Goal: Task Accomplishment & Management: Manage account settings

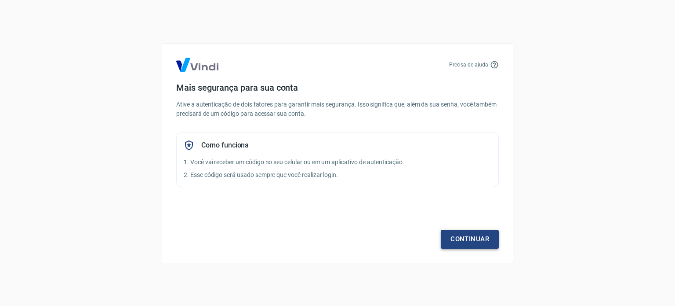
click at [451, 241] on link "Continuar" at bounding box center [470, 239] width 58 height 18
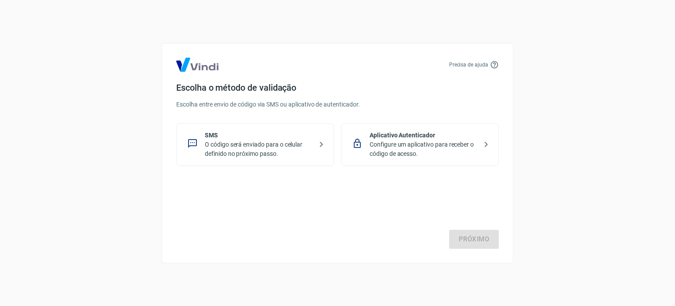
click at [319, 143] on icon at bounding box center [321, 144] width 11 height 11
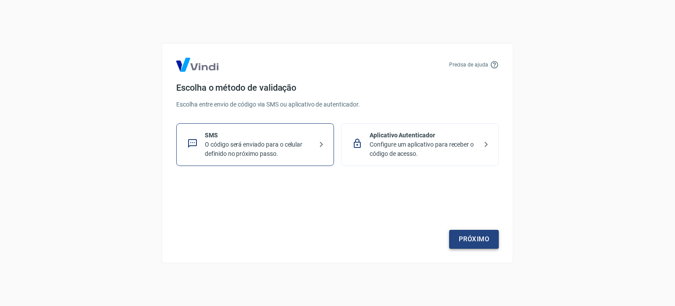
click at [463, 237] on link "Próximo" at bounding box center [474, 239] width 50 height 18
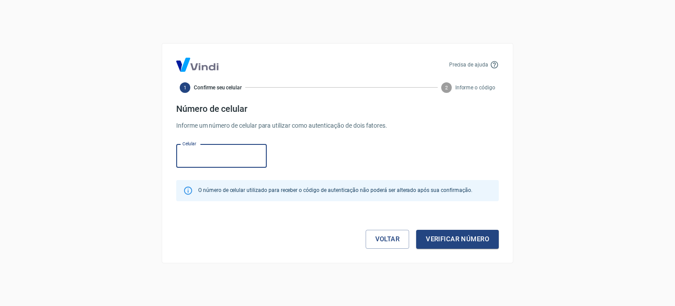
click at [223, 157] on input "Celular" at bounding box center [221, 155] width 91 height 23
type input "[PHONE_NUMBER]"
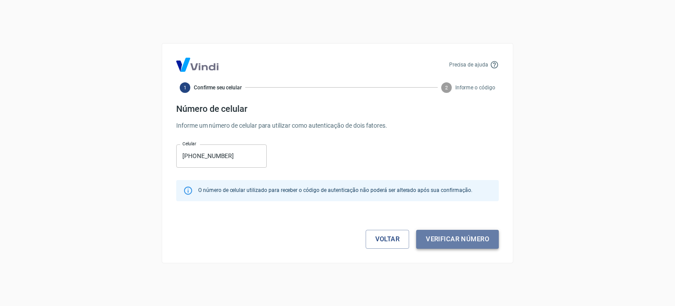
click at [453, 237] on button "Verificar número" at bounding box center [457, 239] width 83 height 18
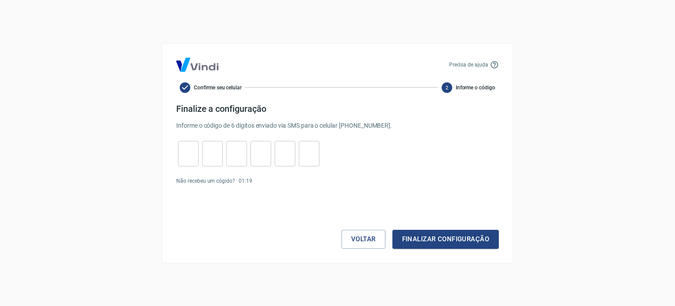
click at [196, 146] on input "tel" at bounding box center [188, 153] width 21 height 19
type input "6"
type input "4"
type input "6"
type input "2"
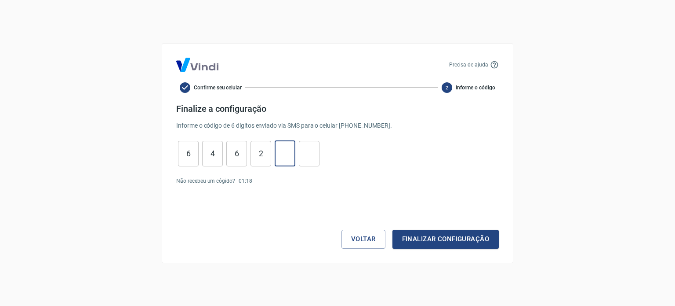
type input "5"
type input "0"
click at [431, 239] on button "Finalizar configuração" at bounding box center [446, 239] width 106 height 18
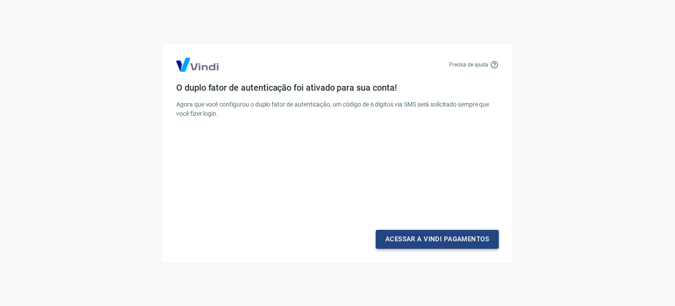
click at [436, 240] on link "Acessar a Vindi Pagamentos" at bounding box center [437, 239] width 123 height 18
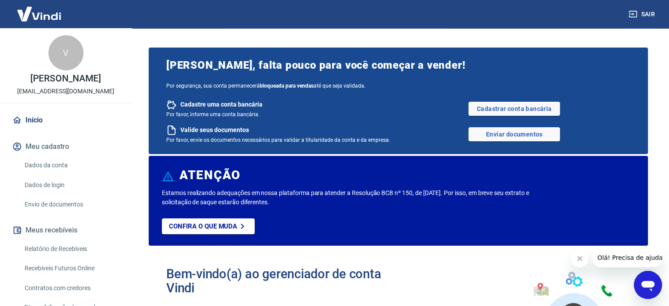
click at [53, 165] on link "Dados da conta" at bounding box center [71, 165] width 100 height 18
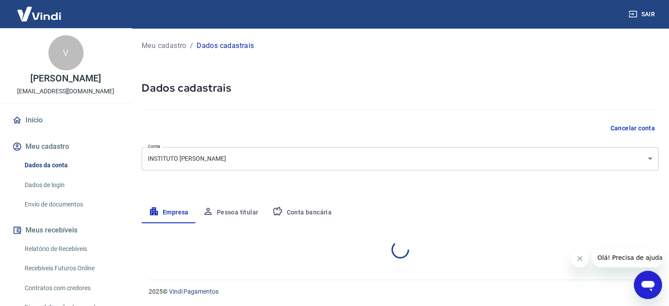
select select "SC"
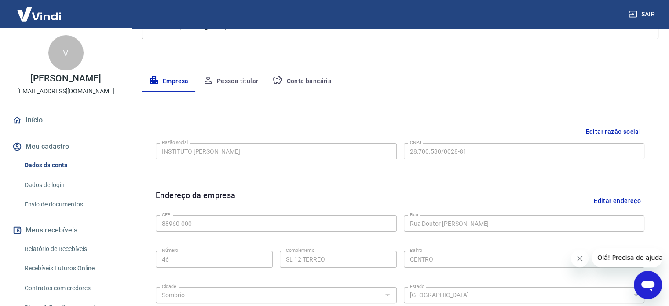
scroll to position [132, 0]
click at [613, 128] on button "Editar razão social" at bounding box center [613, 131] width 62 height 16
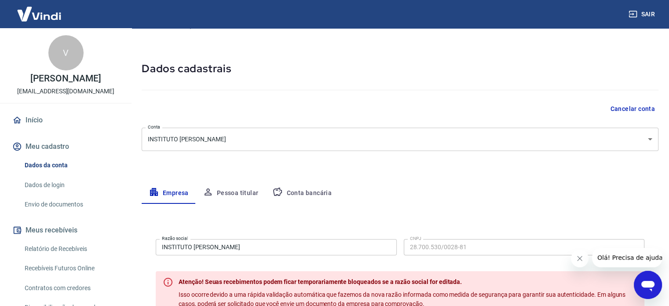
scroll to position [0, 0]
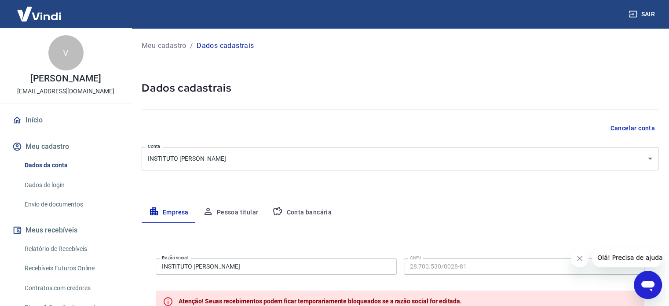
click at [636, 154] on body "Sair V VALDINEI ROGERIO neirogerioo@gmail.com Início Meu cadastro Dados da cont…" at bounding box center [334, 153] width 669 height 306
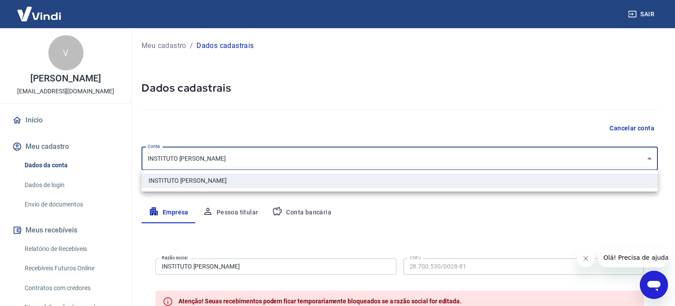
click at [636, 154] on div at bounding box center [337, 153] width 675 height 306
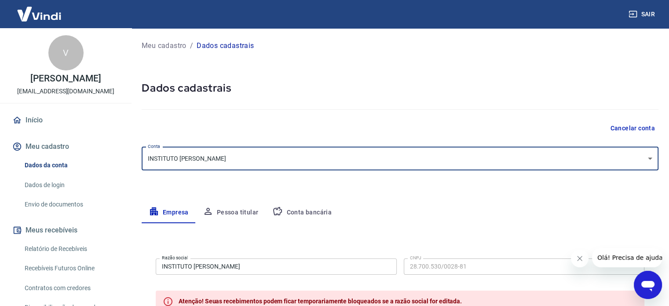
click at [313, 109] on hr at bounding box center [400, 109] width 517 height 0
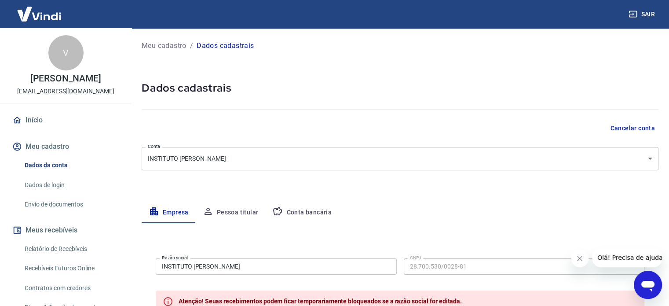
scroll to position [44, 0]
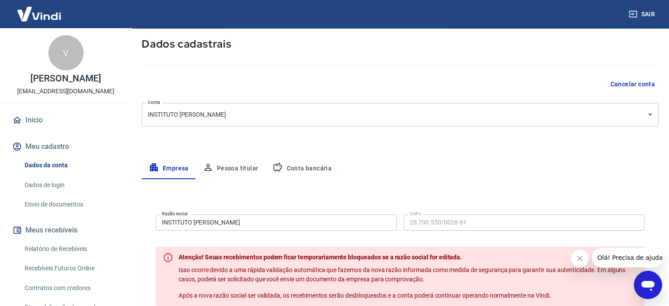
click at [294, 168] on button "Conta bancária" at bounding box center [301, 168] width 73 height 21
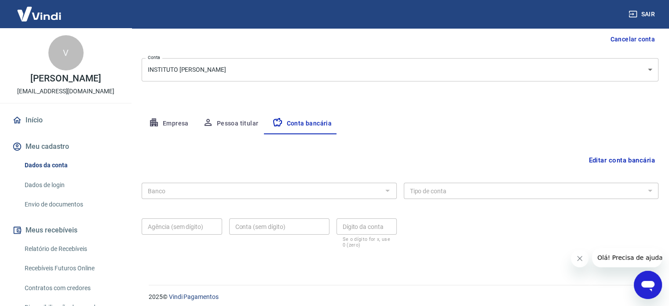
scroll to position [95, 0]
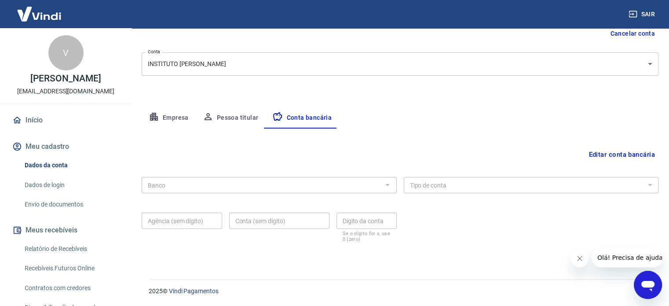
click at [243, 116] on button "Pessoa titular" at bounding box center [231, 117] width 70 height 21
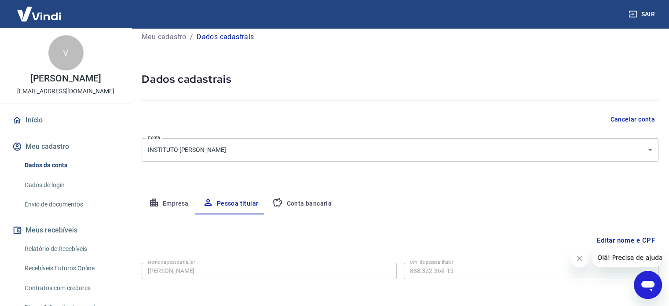
scroll to position [46, 0]
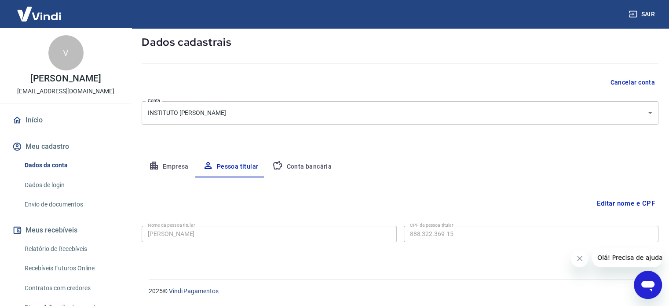
click at [176, 168] on button "Empresa" at bounding box center [169, 166] width 54 height 21
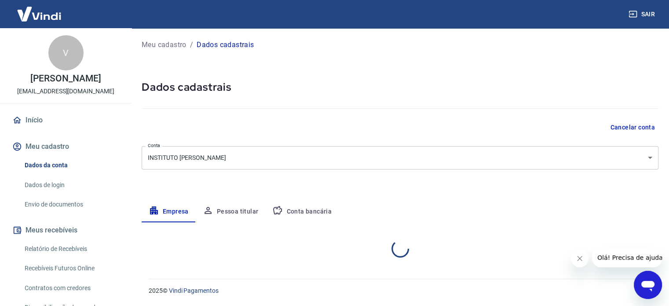
scroll to position [0, 0]
select select "SC"
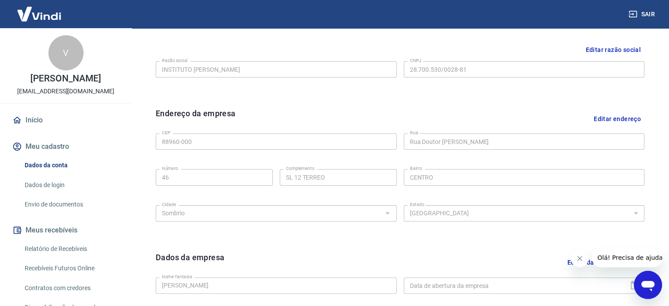
scroll to position [134, 0]
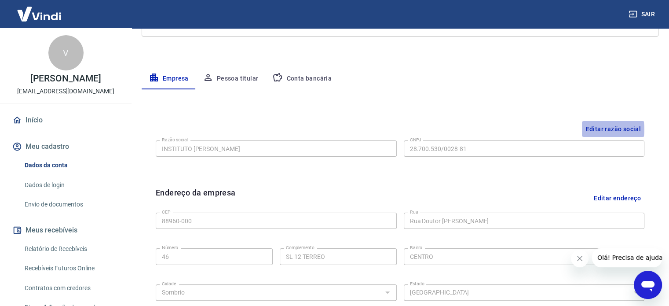
click at [591, 129] on button "Editar razão social" at bounding box center [613, 129] width 62 height 16
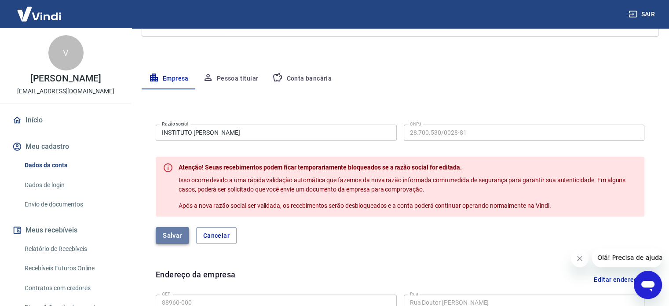
click at [160, 235] on button "Salvar" at bounding box center [172, 235] width 33 height 17
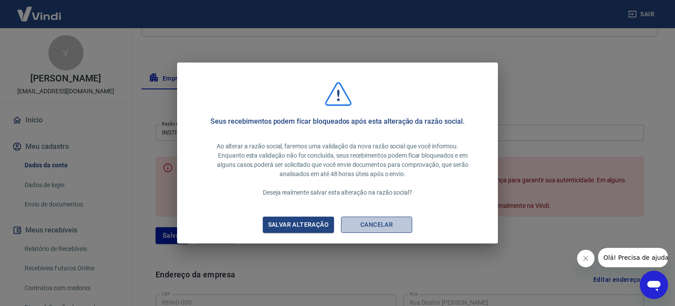
click at [378, 228] on button "Cancelar" at bounding box center [376, 224] width 71 height 16
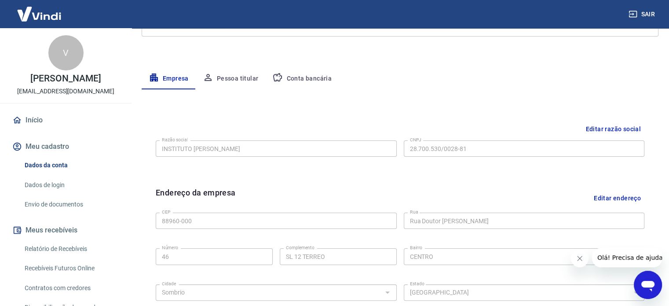
click at [600, 126] on button "Editar razão social" at bounding box center [613, 129] width 62 height 16
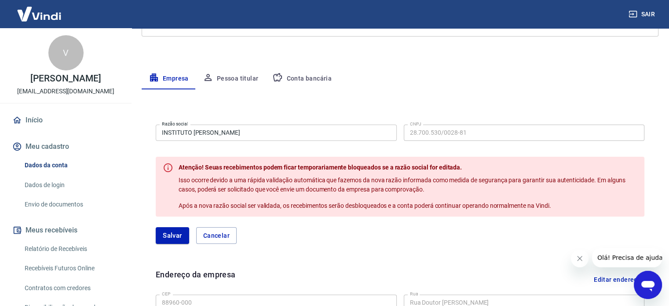
click at [299, 135] on input "INSTITUTO [PERSON_NAME]" at bounding box center [276, 132] width 241 height 16
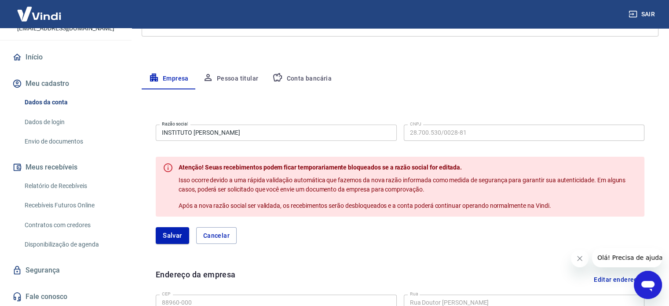
scroll to position [0, 0]
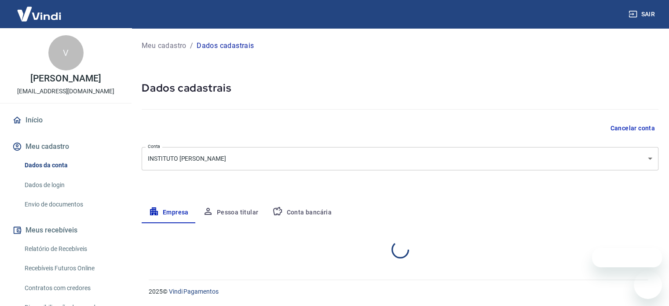
select select "SC"
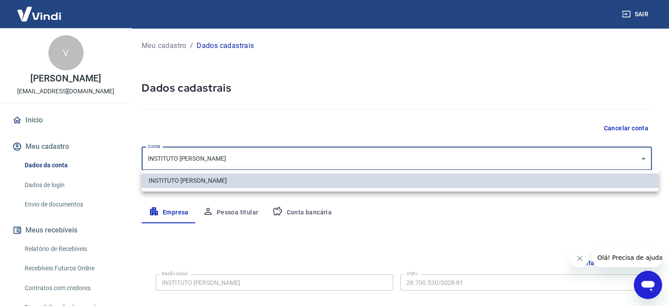
click at [646, 152] on body "Sair V VALDINEI ROGERIO neirogerioo@gmail.com Início Meu cadastro Dados da cont…" at bounding box center [334, 153] width 669 height 306
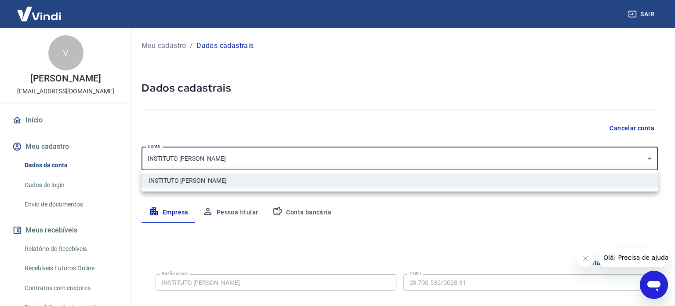
click at [646, 152] on div at bounding box center [337, 153] width 675 height 306
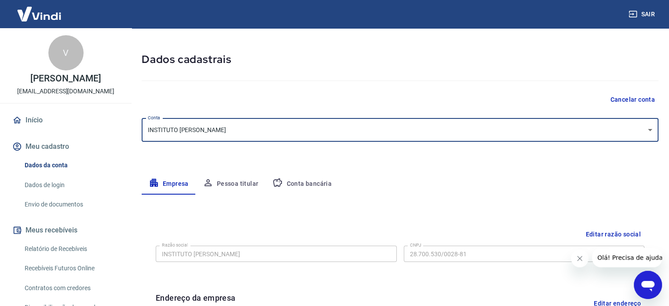
scroll to position [88, 0]
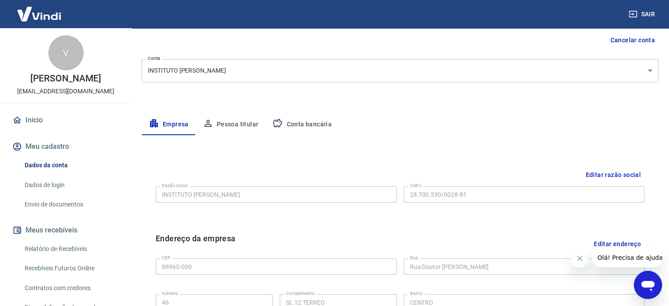
click at [642, 286] on icon "Abrir janela de mensagens" at bounding box center [647, 286] width 13 height 11
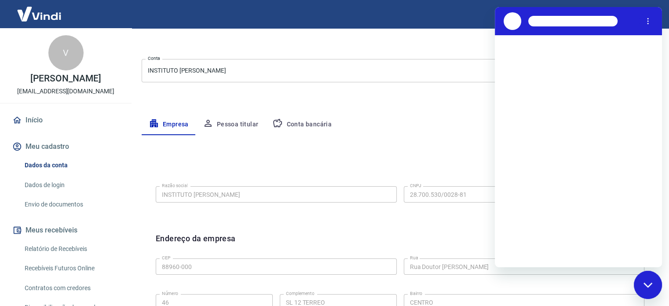
scroll to position [0, 0]
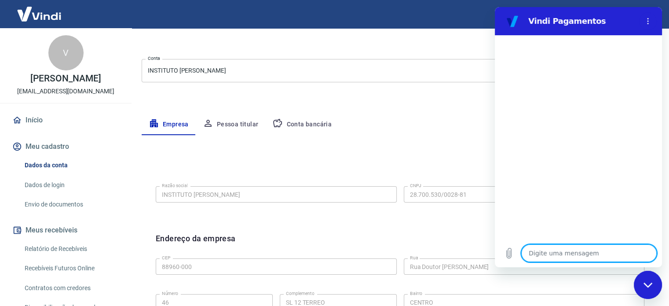
type textarea "o"
type textarea "x"
type textarea "ol"
type textarea "x"
type textarea "o"
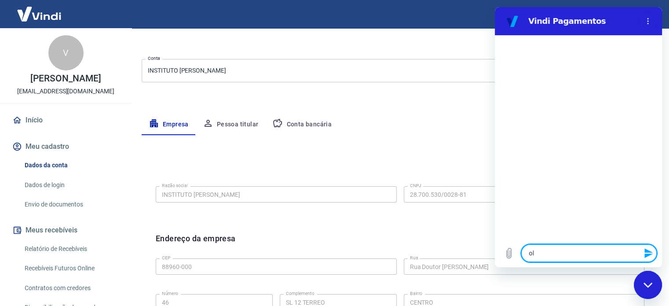
type textarea "x"
type textarea "po"
type textarea "x"
type textarea "poL"
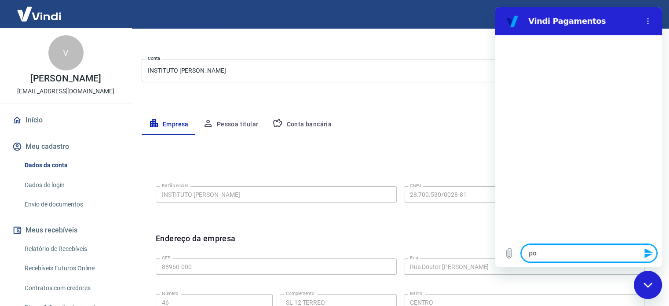
type textarea "x"
type textarea "po"
type textarea "x"
type textarea "p"
type textarea "x"
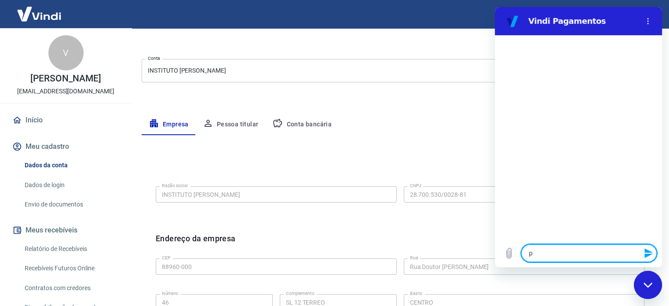
type textarea "x"
type textarea "B"
type textarea "x"
type textarea "Bo"
type textarea "x"
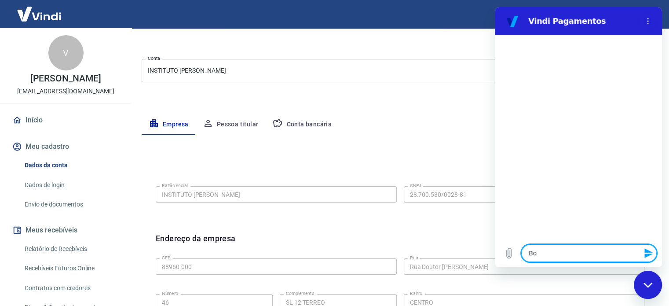
type textarea "Boa"
type textarea "x"
type textarea "Boa"
type textarea "x"
type textarea "Boa t"
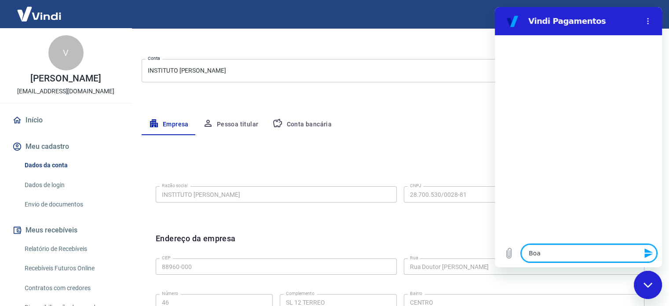
type textarea "x"
type textarea "Boa ta"
type textarea "x"
type textarea "Boa tar"
type textarea "x"
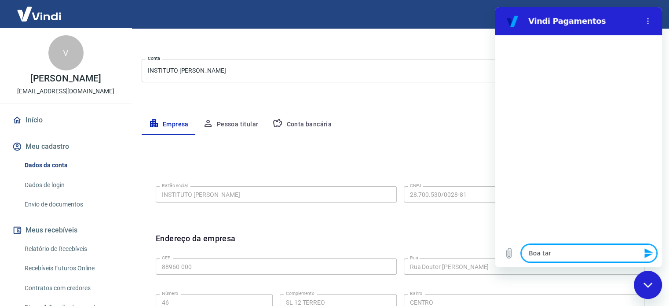
type textarea "Boa tard"
type textarea "x"
type textarea "Boa tarde"
type textarea "x"
type textarea "Boa tarde!"
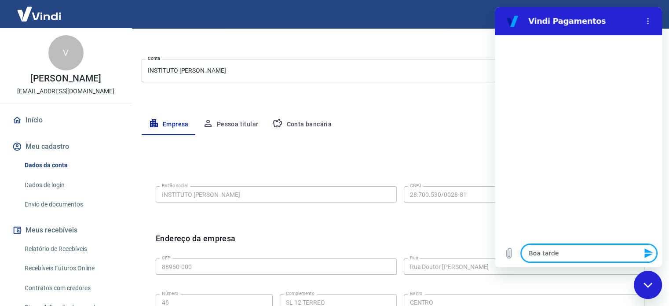
type textarea "x"
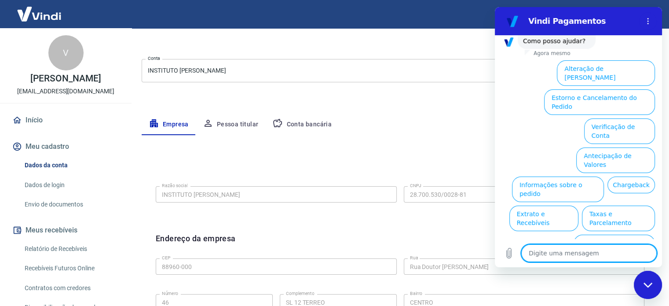
scroll to position [67, 0]
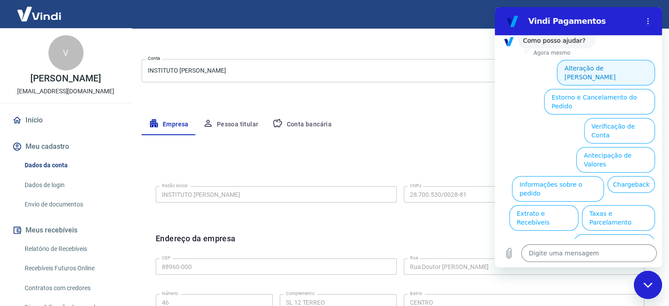
click at [626, 65] on button "Alteração de Dados Cadastrais" at bounding box center [606, 73] width 98 height 26
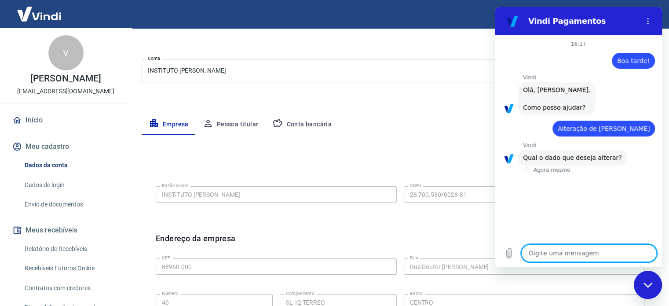
scroll to position [17, 0]
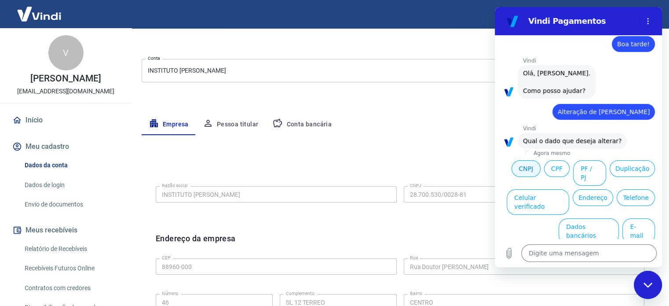
click at [522, 167] on button "CNPJ" at bounding box center [525, 168] width 29 height 17
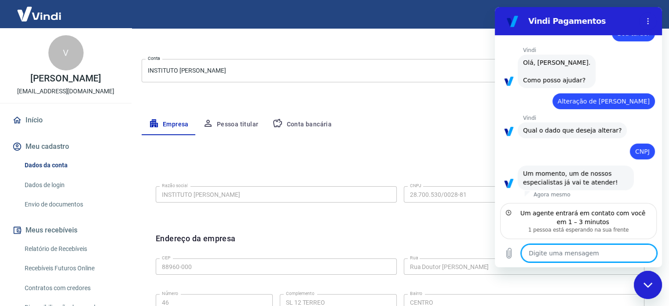
scroll to position [28, 0]
click at [553, 252] on textarea at bounding box center [588, 253] width 135 height 18
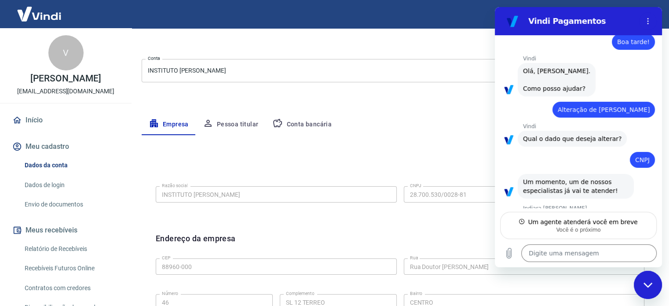
type textarea "x"
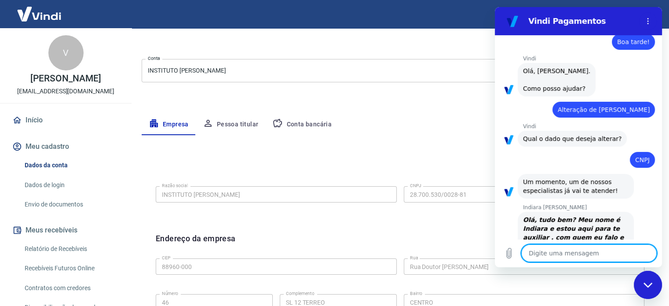
scroll to position [44, 0]
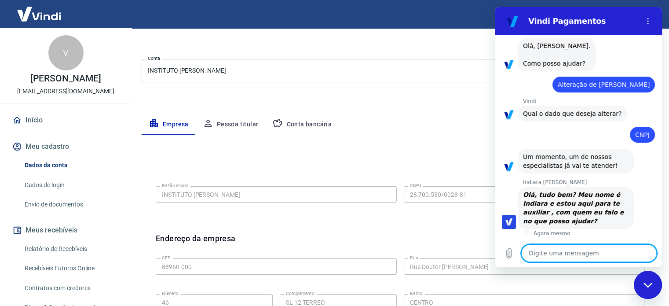
click at [542, 253] on textarea at bounding box center [588, 253] width 135 height 18
type textarea "O"
type textarea "x"
type textarea "Ol"
type textarea "x"
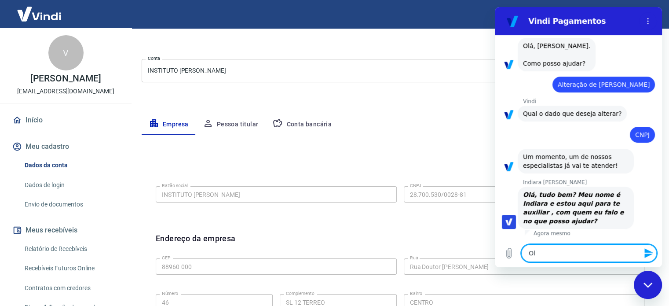
type textarea "Olá"
type textarea "x"
type textarea "Olá,"
type textarea "x"
type textarea "Olá,"
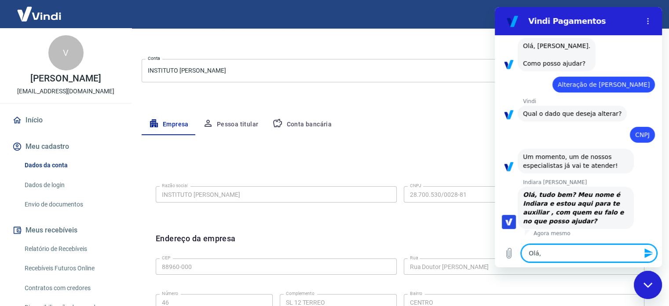
type textarea "x"
type textarea "Olá, s"
type textarea "x"
type textarea "Olá, so"
type textarea "x"
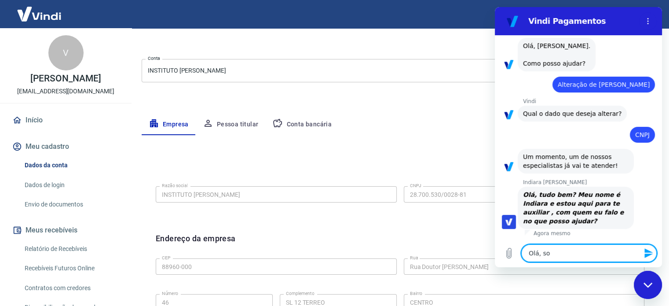
type textarea "Olá, sou"
type textarea "x"
type textarea "Olá, sou"
type textarea "x"
type textarea "Olá, sou o"
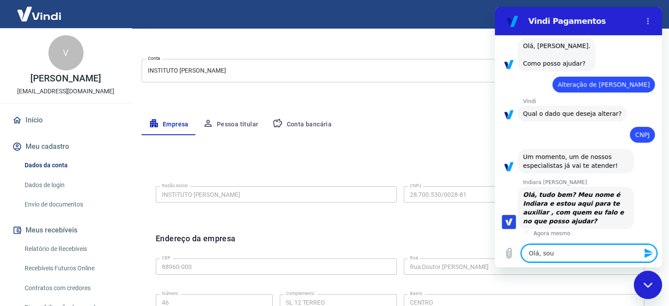
type textarea "x"
type textarea "Olá, sou o"
type textarea "x"
type textarea "Olá, sou o V"
type textarea "x"
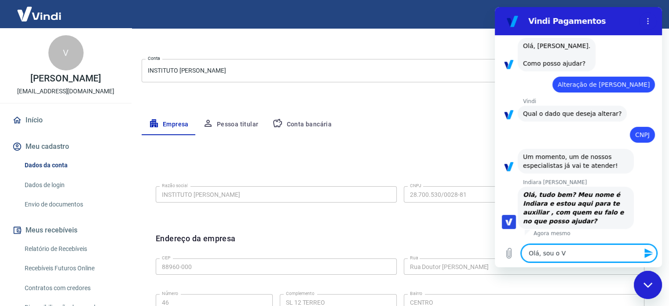
type textarea "Olá, sou o Va"
type textarea "x"
type textarea "Olá, sou o Val"
type textarea "x"
type textarea "Olá, sou o Vald"
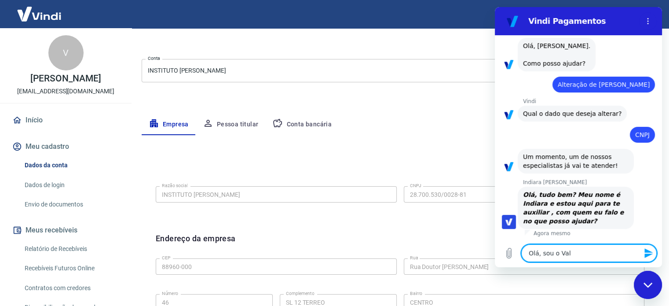
type textarea "x"
type textarea "Olá, sou o Valdi"
type textarea "x"
type textarea "Olá, sou o Valdin"
type textarea "x"
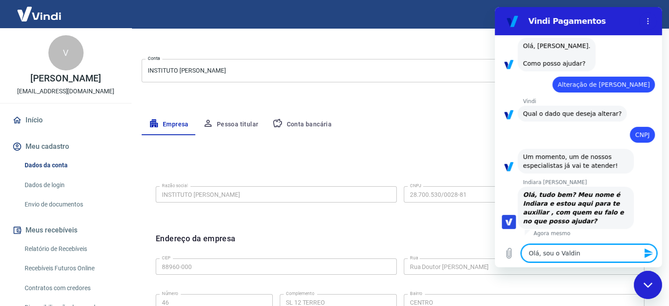
type textarea "Olá, sou o Valdine"
type textarea "x"
type textarea "Olá, sou o Valdinei"
type textarea "x"
type textarea "Olá, sou o Valdinei"
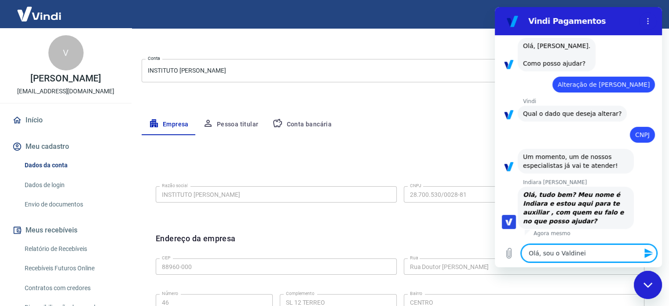
type textarea "x"
type textarea "Olá, sou o Valdinei"
type textarea "x"
type textarea "Olá, sou o Valdinei."
type textarea "x"
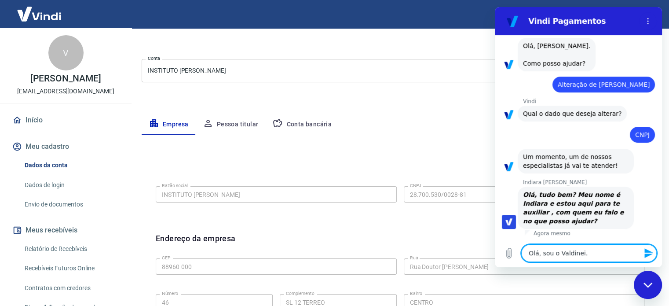
type textarea "Olá, sou o Valdinei."
type textarea "x"
type textarea "Olá, sou o Valdinei. V"
type textarea "x"
type textarea "Olá, sou o Valdinei."
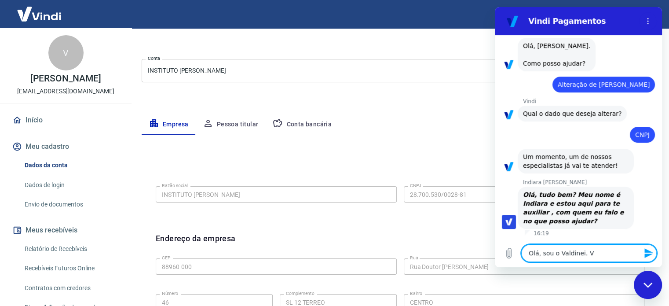
type textarea "x"
type textarea "Olá, sou o Valdinei. O"
type textarea "x"
type textarea "Olá, sou o Valdinei. O"
type textarea "x"
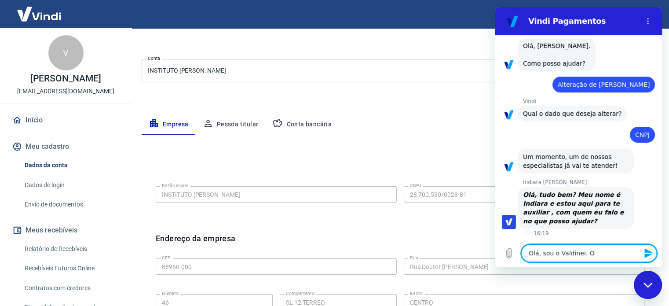
type textarea "Olá, sou o Valdinei. O C"
type textarea "x"
type textarea "Olá, sou o Valdinei. O CN"
type textarea "x"
type textarea "Olá, sou o Valdinei. O CNP"
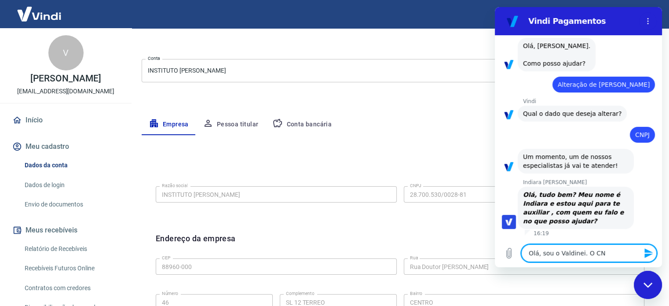
type textarea "x"
type textarea "Olá, sou o Valdinei. O CNPJ"
type textarea "x"
type textarea "Olá, sou o Valdinei. O CNPJ"
type textarea "x"
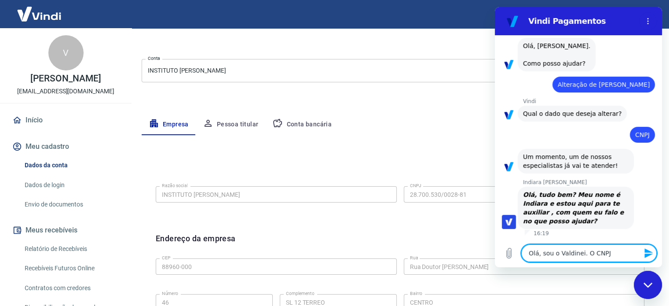
type textarea "Olá, sou o Valdinei. O CNPJ"
type textarea "x"
type textarea "Olá, sou o Valdinei. O CNP"
type textarea "x"
type textarea "Olá, sou o Valdinei. O CN"
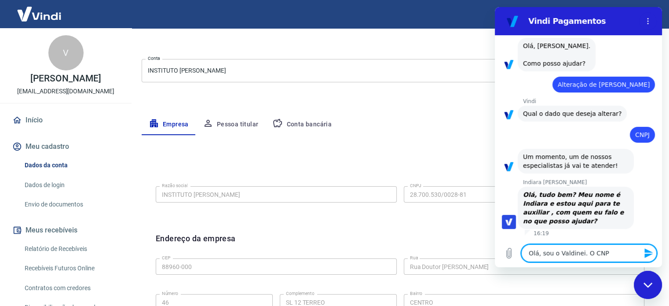
type textarea "x"
type textarea "Olá, sou o Valdinei. O C"
type textarea "x"
type textarea "Olá, sou o Valdinei. O"
type textarea "x"
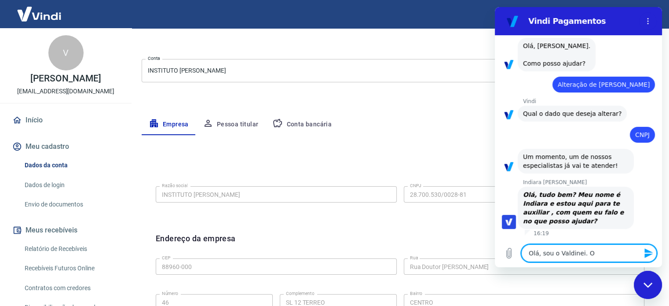
type textarea "Olá, sou o Valdinei. O"
type textarea "x"
type textarea "Olá, sou o Valdinei."
type textarea "x"
type textarea "Olá, sou o Valdinei. F"
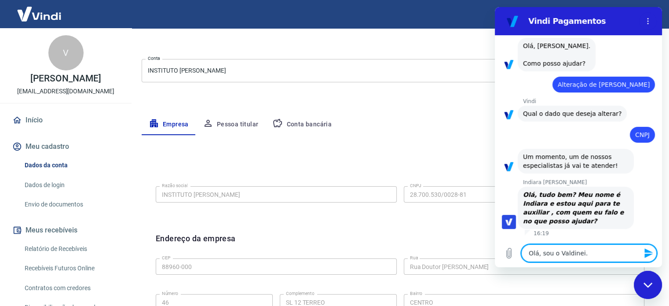
type textarea "x"
type textarea "Olá, sou o Valdinei. FD"
type textarea "x"
type textarea "Olá, sou o Valdinei. F"
type textarea "x"
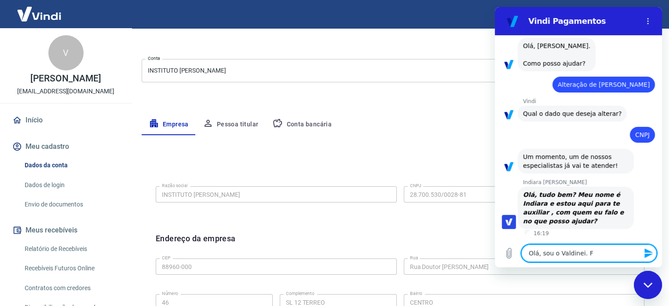
type textarea "Olá, sou o Valdinei. Fu"
type textarea "x"
type textarea "Olá, sou o Valdinei. Fui"
type textarea "x"
type textarea "Olá, sou o Valdinei. Fui"
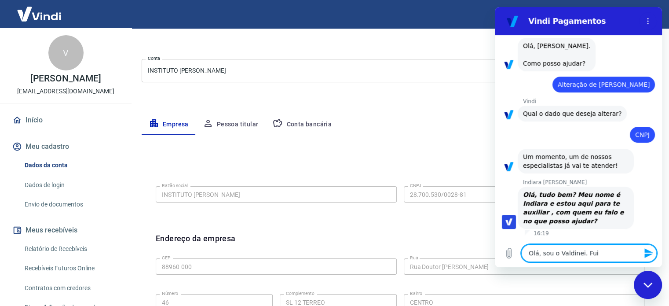
type textarea "x"
type textarea "Olá, sou o Valdinei. Fui p"
type textarea "x"
type textarea "Olá, sou o Valdinei. Fui pa"
type textarea "x"
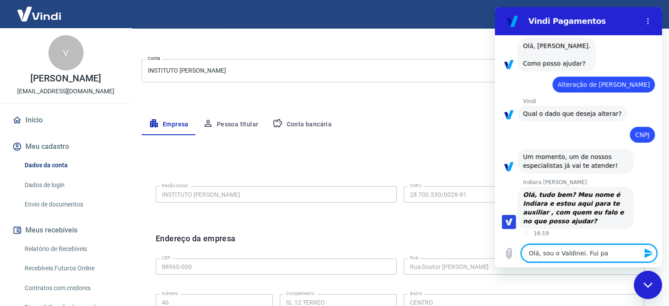
type textarea "Olá, sou o Valdinei. Fui pag"
type textarea "x"
type textarea "Olá, sou o Valdinei. Fui paga"
type textarea "x"
type textarea "Olá, sou o Valdinei. Fui pagar"
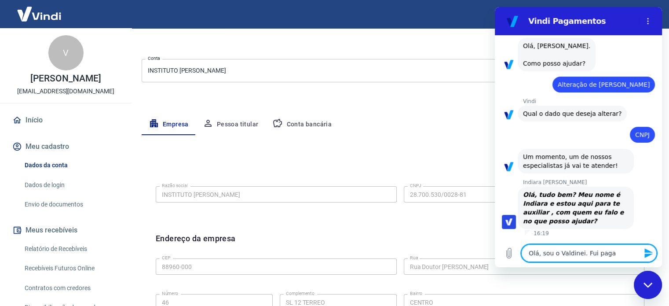
type textarea "x"
type textarea "Olá, sou o Valdinei. Fui pagar"
type textarea "x"
type textarea "Olá, sou o Valdinei. Fui pagar u"
type textarea "x"
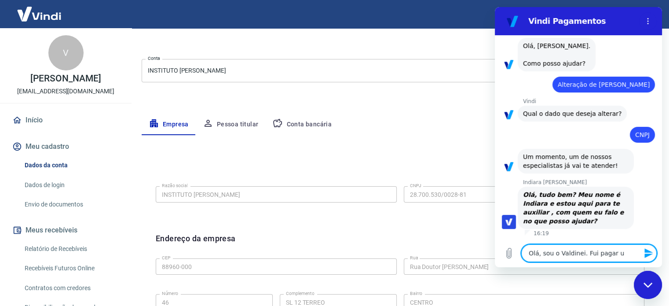
type textarea "Olá, sou o Valdinei. Fui pagar um"
type textarea "x"
type textarea "Olá, sou o Valdinei. Fui pagar um"
type textarea "x"
type textarea "Olá, sou o Valdinei. Fui pagar um b"
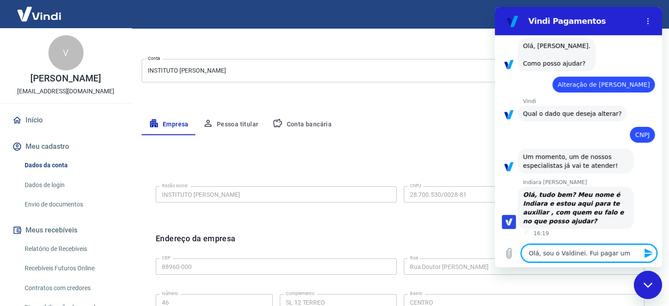
type textarea "x"
type textarea "Olá, sou o Valdinei. Fui pagar um bo"
type textarea "x"
type textarea "Olá, sou o Valdinei. Fui pagar um bol"
type textarea "x"
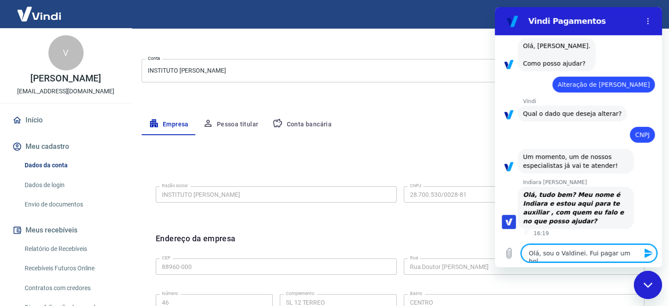
type textarea "Olá, sou o Valdinei. Fui pagar um bole"
type textarea "x"
type textarea "Olá, sou o Valdinei. Fui pagar um bolei"
type textarea "x"
type textarea "Olá, sou o Valdinei. Fui pagar um bolei="
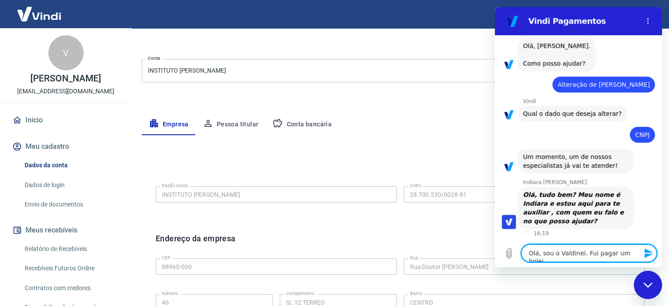
type textarea "x"
type textarea "Olá, sou o Valdinei. Fui pagar um bolei=t"
type textarea "x"
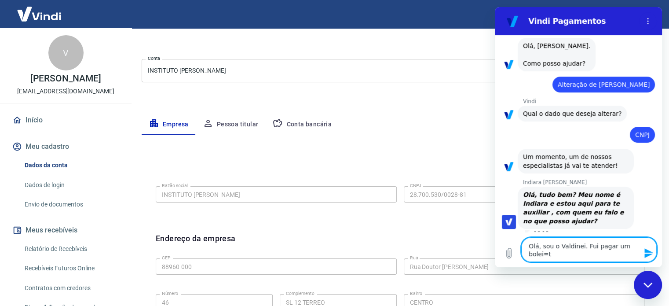
type textarea "Olá, sou o Valdinei. Fui pagar um bolei=to"
type textarea "x"
type textarea "Olá, sou o Valdinei. Fui pagar um bolei=to"
type textarea "x"
type textarea "Olá, sou o Valdinei. Fui pagar um bolei=to"
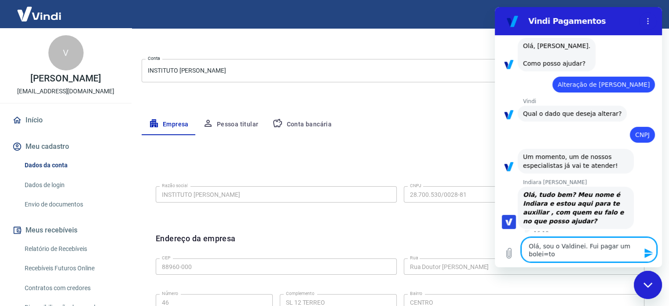
type textarea "x"
type textarea "Olá, sou o Valdinei. Fui pagar um bolei=t"
type textarea "x"
type textarea "Olá, sou o Valdinei. Fui pagar um bolei="
type textarea "x"
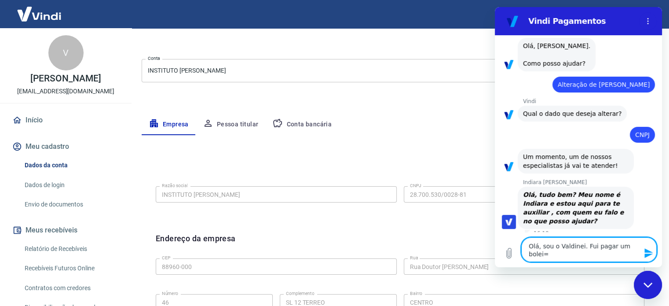
type textarea "Olá, sou o Valdinei. Fui pagar um bolei"
type textarea "x"
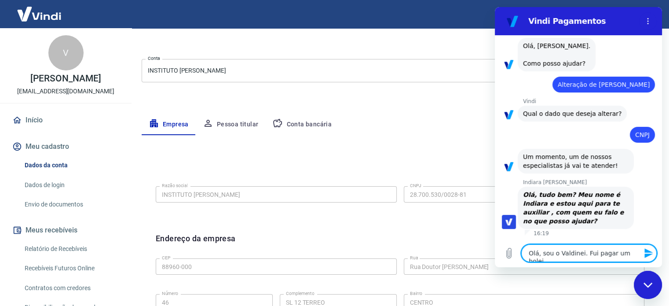
type textarea "Olá, sou o Valdinei. Fui pagar um bole"
type textarea "x"
type textarea "Olá, sou o Valdinei. Fui pagar um bolet"
type textarea "x"
type textarea "Olá, sou o Valdinei. Fui pagar um boleto"
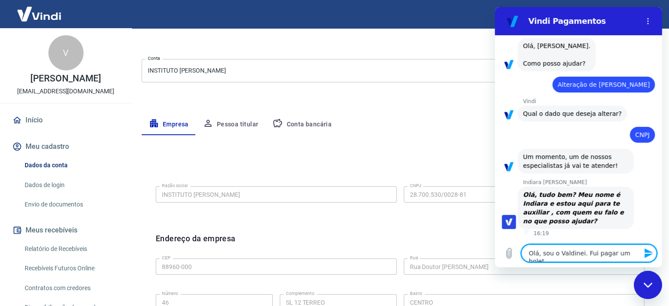
type textarea "x"
type textarea "Olá, sou o Valdinei. Fui pagar um boleto"
type textarea "x"
type textarea "Olá, sou o Valdinei. Fui pagar um boleto e"
type textarea "x"
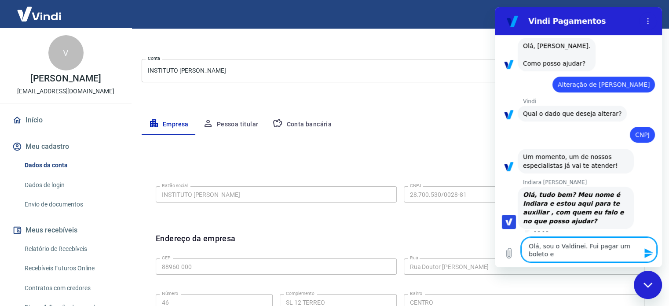
type textarea "Olá, sou o Valdinei. Fui pagar um boleto e"
type textarea "x"
type textarea "Olá, sou o Valdinei. Fui pagar um boleto e v"
type textarea "x"
type textarea "Olá, sou o Valdinei. Fui pagar um boleto e ve"
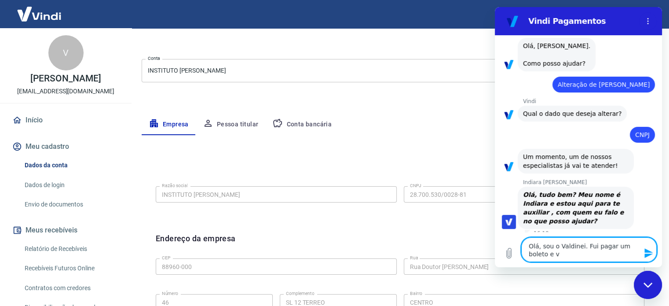
type textarea "x"
type textarea "Olá, sou o Valdinei. Fui pagar um boleto e ver"
type textarea "x"
type textarea "Olá, sou o Valdinei. Fui pagar um boleto e veri"
type textarea "x"
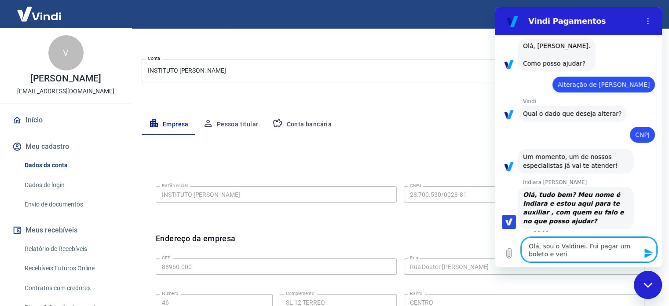
type textarea "Olá, sou o Valdinei. Fui pagar um boleto e verif"
type textarea "x"
type textarea "Olá, sou o Valdinei. Fui pagar um boleto e verifi"
type textarea "x"
type textarea "Olá, sou o Valdinei. Fui pagar um boleto e verifiq"
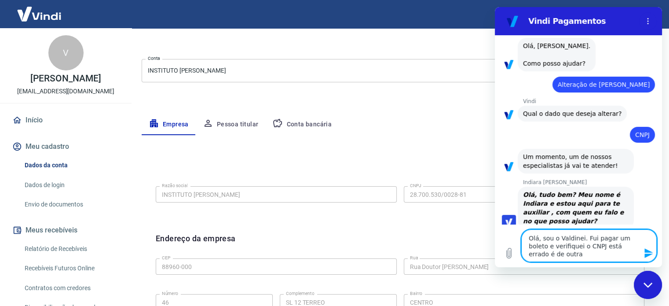
click at [561, 248] on textarea "Olá, sou o Valdinei. Fui pagar um boleto e verifiquei o CNPJ está errado é de o…" at bounding box center [588, 245] width 135 height 33
click at [543, 255] on textarea "Olá, sou o Valdinei. Fui pagar um boleto e verifiquei que o CNPJ está errado é …" at bounding box center [588, 245] width 135 height 33
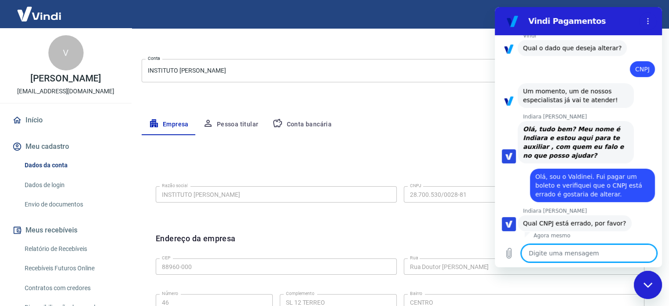
scroll to position [111, 0]
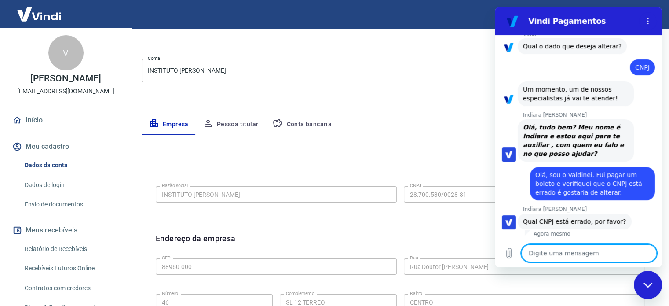
paste textarea "28.700.530/0028-81"
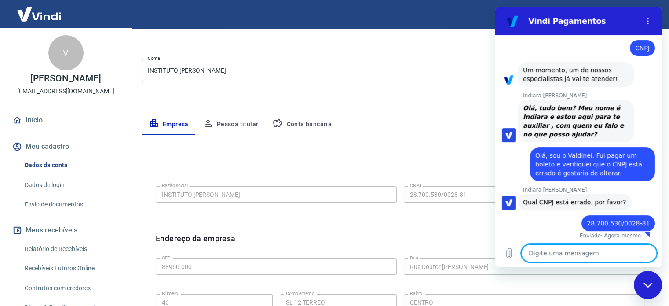
scroll to position [132, 0]
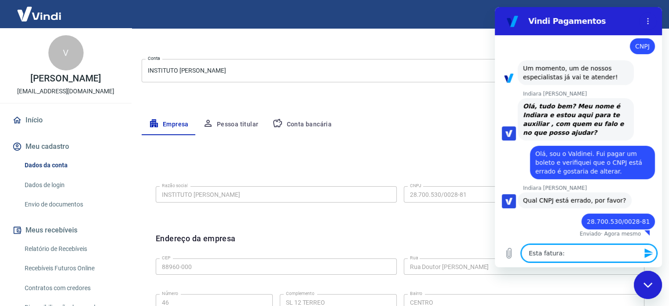
paste textarea "4555925"
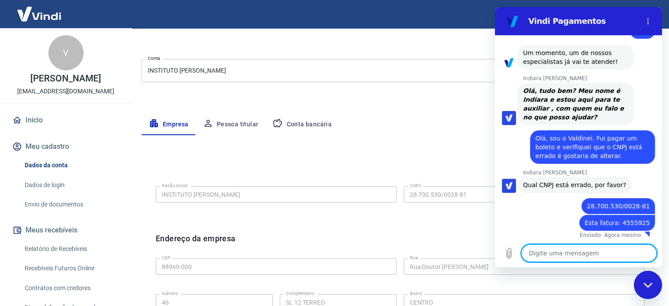
scroll to position [150, 0]
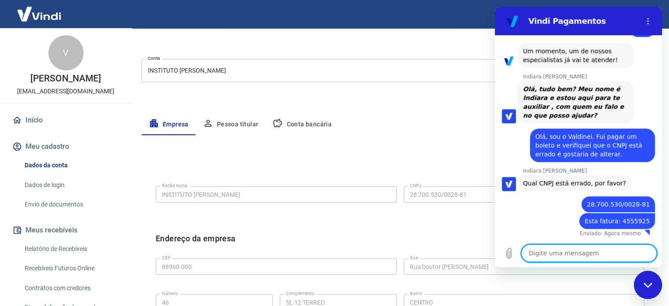
click at [536, 254] on textarea at bounding box center [588, 253] width 135 height 18
paste textarea "28.700.530/0057-16"
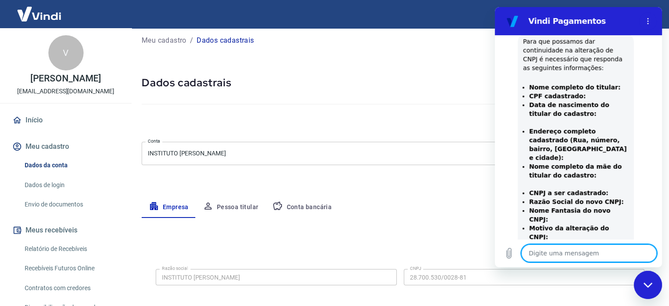
scroll to position [0, 0]
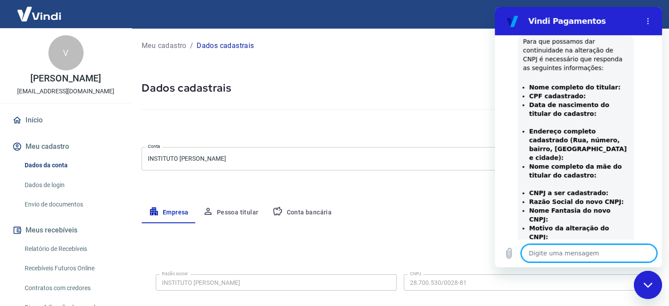
click at [241, 212] on button "Pessoa titular" at bounding box center [231, 212] width 70 height 21
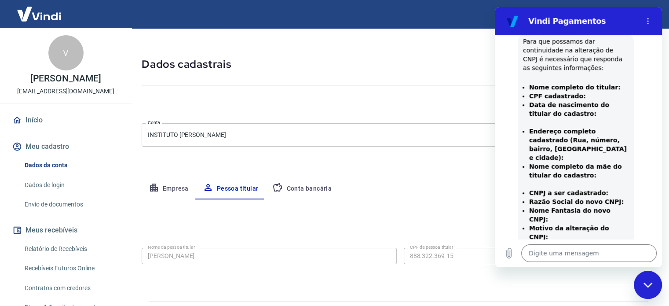
scroll to position [46, 0]
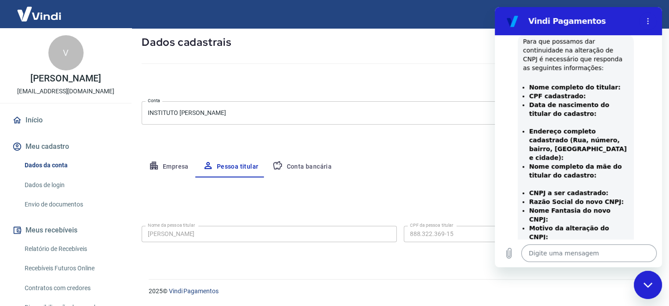
click at [555, 255] on textarea at bounding box center [588, 253] width 135 height 18
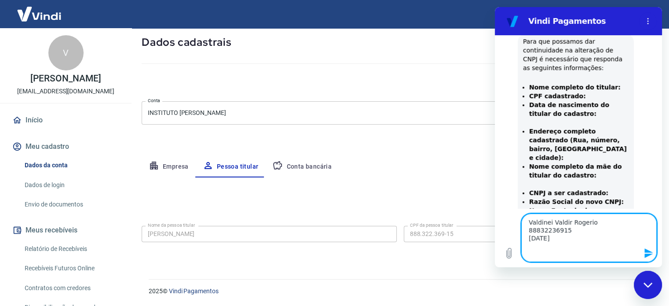
click at [353, 188] on div "Editar nome e CPF Nome da pessoa titular VALDINEI ROGERIO Nome da pessoa titula…" at bounding box center [400, 217] width 517 height 80
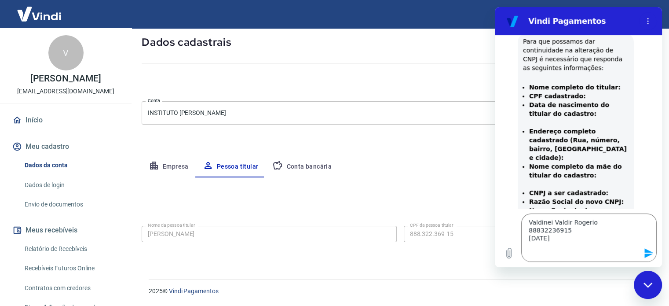
click at [42, 146] on button "Meu cadastro" at bounding box center [66, 146] width 110 height 19
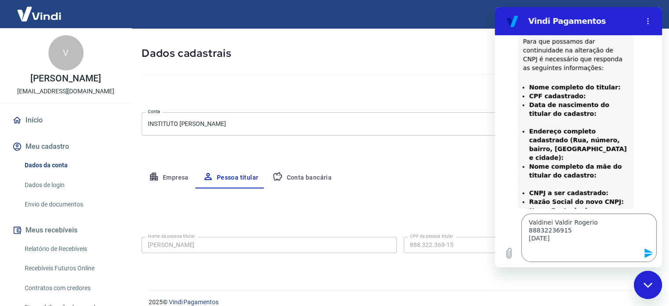
scroll to position [33, 0]
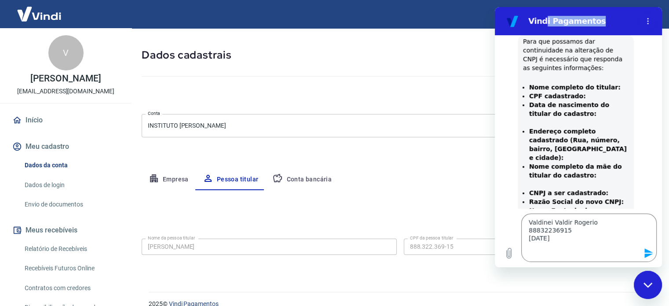
drag, startPoint x: 611, startPoint y: 14, endPoint x: 544, endPoint y: 15, distance: 67.3
click at [543, 14] on div "Vindi Pagamentos" at bounding box center [567, 21] width 135 height 18
drag, startPoint x: 419, startPoint y: 280, endPoint x: 361, endPoint y: 275, distance: 58.2
click at [418, 280] on div "Meu cadastro / Dados cadastrais Dados cadastrais Cancelar conta Conta INSTITUTO…" at bounding box center [400, 138] width 538 height 286
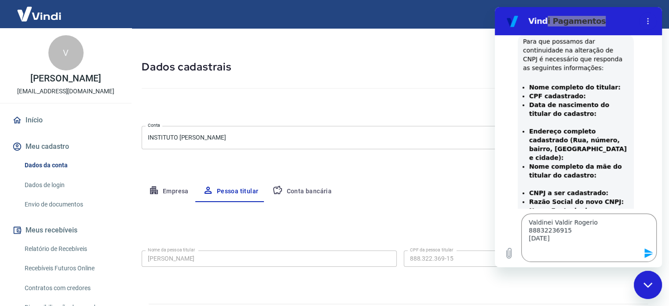
scroll to position [0, 0]
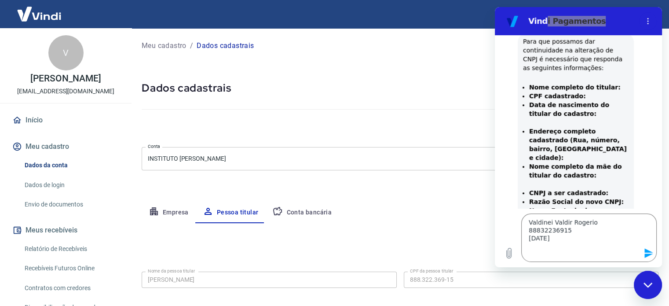
click at [176, 211] on button "Empresa" at bounding box center [169, 212] width 54 height 21
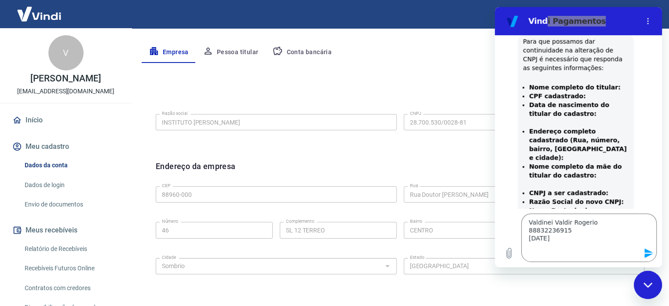
scroll to position [176, 0]
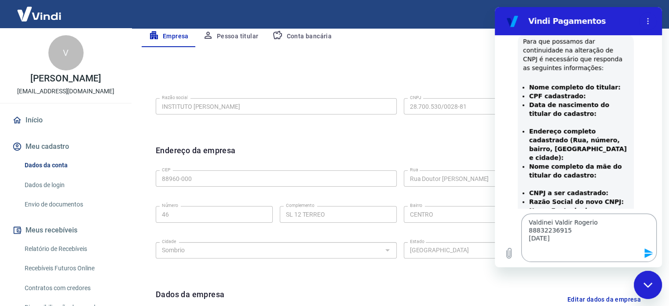
click at [558, 251] on textarea "Valdinei Valdir Rogerio 88832236915 30/07/1972" at bounding box center [588, 237] width 135 height 48
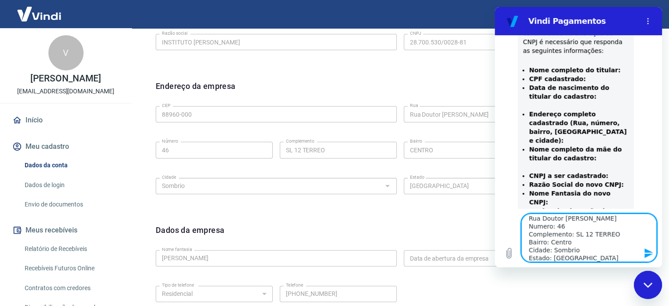
scroll to position [414, 0]
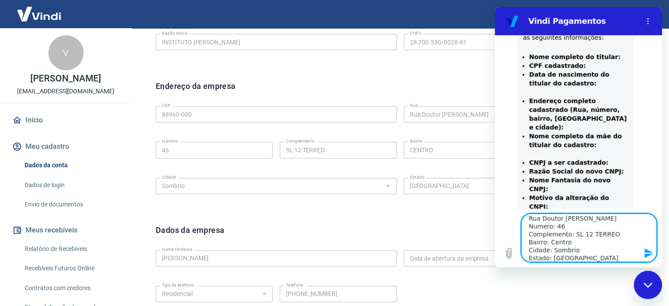
click at [598, 255] on textarea "Valdinei Valdir Rogerio 88832236915 30/07/1972 CEP: 88960-000 Rua Doutor Antoni…" at bounding box center [588, 237] width 135 height 48
paste textarea "28.700.530/0057-16"
paste textarea "INSTITUTO [PERSON_NAME]"
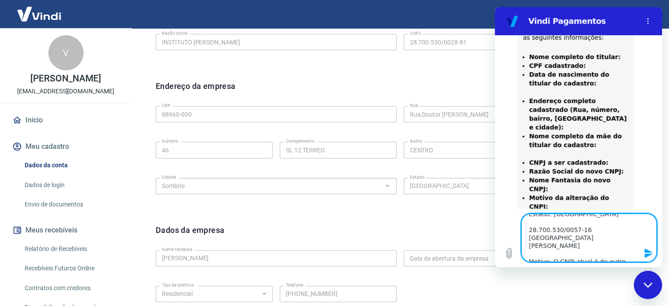
scroll to position [91, 0]
click at [645, 275] on div "Fechar janela de mensagens" at bounding box center [648, 284] width 26 height 26
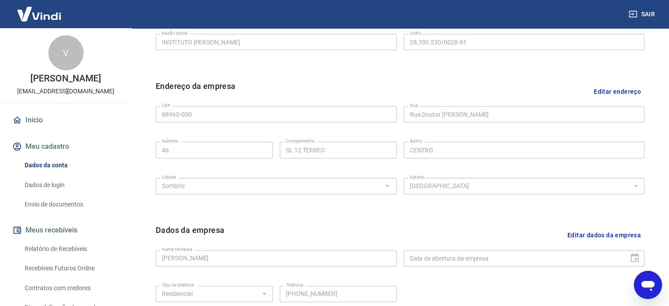
click at [642, 281] on icon "Abrir janela de mensagens" at bounding box center [647, 286] width 13 height 11
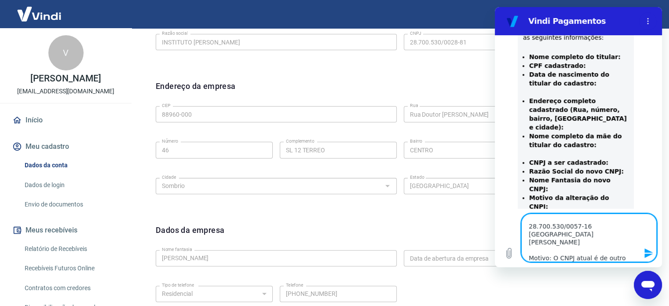
scroll to position [0, 0]
click at [650, 252] on icon "Enviar mensagem" at bounding box center [648, 253] width 11 height 11
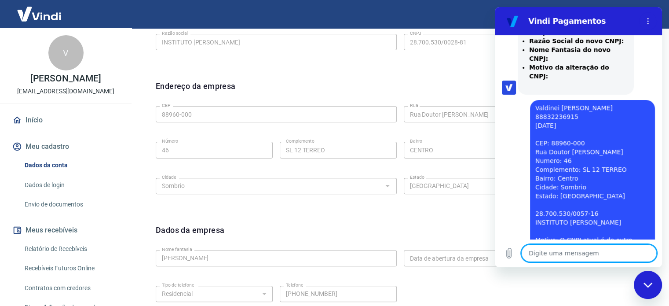
scroll to position [545, 0]
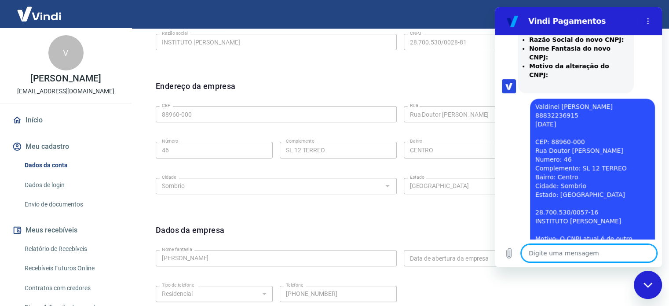
drag, startPoint x: 658, startPoint y: 194, endPoint x: 1161, endPoint y: 221, distance: 503.8
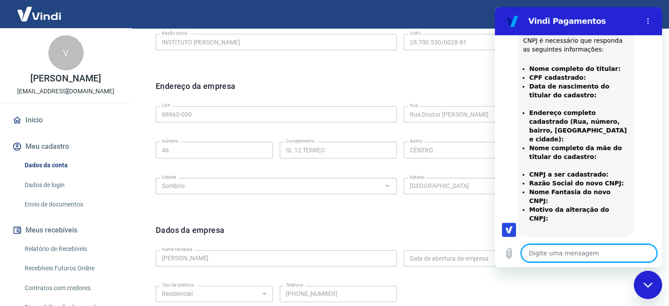
scroll to position [386, 0]
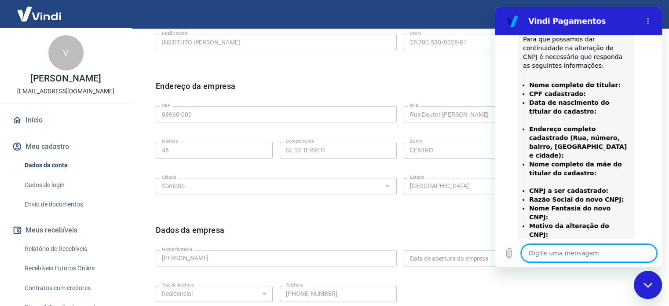
drag, startPoint x: 529, startPoint y: 155, endPoint x: 602, endPoint y: 167, distance: 74.0
click at [602, 167] on li "Nome completo da mãe do titular do cadastro:" at bounding box center [578, 173] width 99 height 26
click at [579, 163] on strong "Nome completo da mãe do titular do cadastro:" at bounding box center [575, 169] width 93 height 16
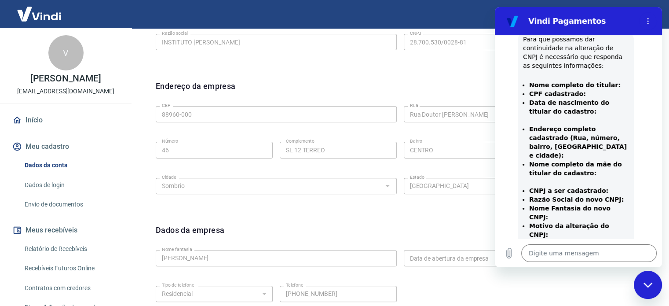
drag, startPoint x: 585, startPoint y: 165, endPoint x: 525, endPoint y: 155, distance: 60.7
click at [525, 155] on ul "Nome completo do titular: CPF cadastrado: Data de nascimento do titular do cada…" at bounding box center [576, 159] width 106 height 158
copy strong "Nome completo da mãe do titular do cadastro:"
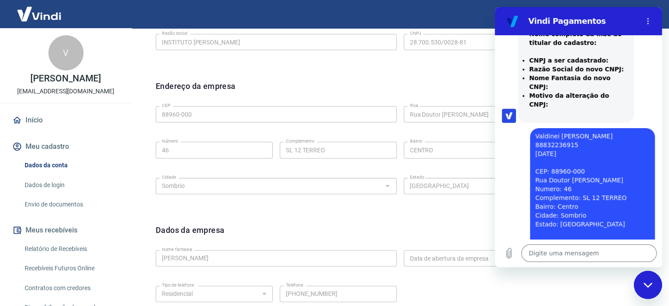
scroll to position [600, 0]
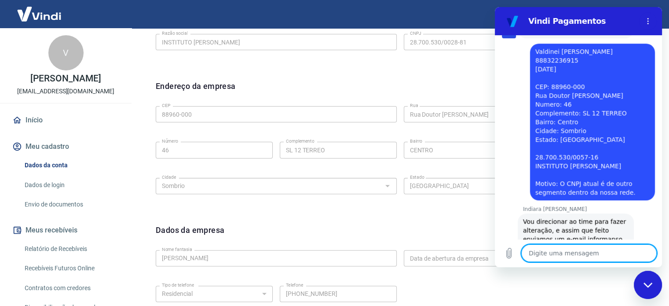
click at [558, 258] on textarea at bounding box center [588, 253] width 135 height 18
click at [556, 253] on textarea at bounding box center [588, 253] width 135 height 18
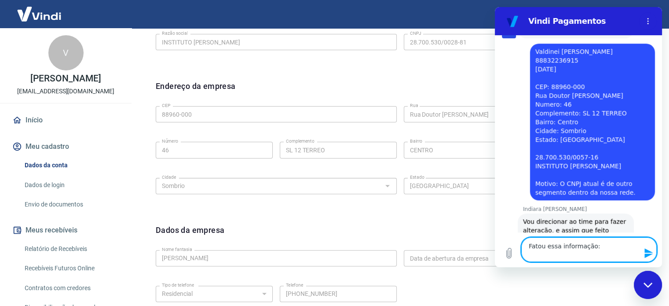
paste textarea "Nome completo da mãe do titular do cadastro:"
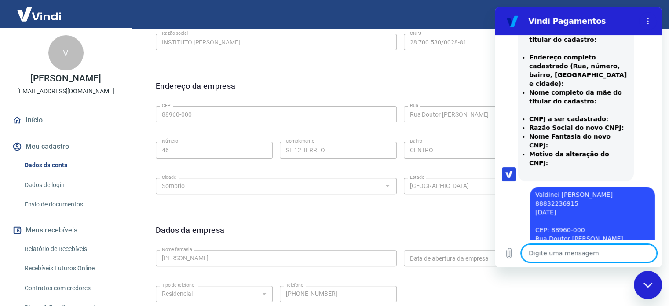
scroll to position [639, 0]
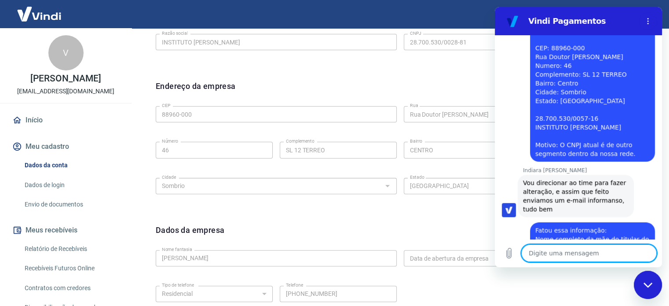
click at [624, 175] on div "Indiara Carla diz: Vou direcionar ao time para fazer alteração, e assim que fei…" at bounding box center [576, 196] width 116 height 42
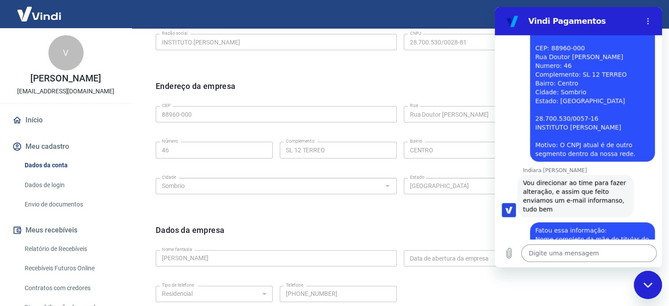
click at [549, 250] on textarea at bounding box center [588, 253] width 135 height 18
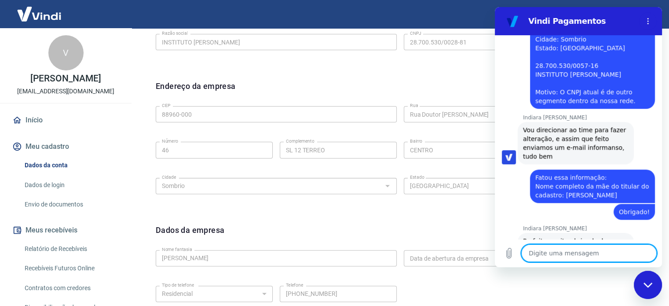
scroll to position [693, 0]
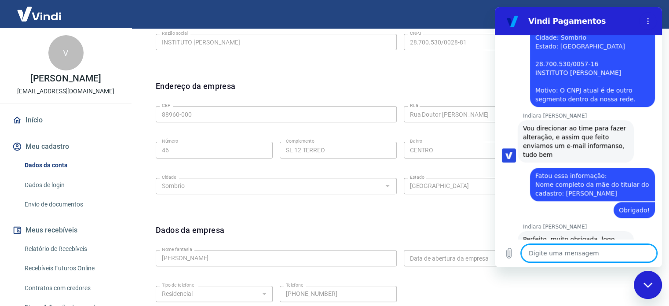
click at [573, 256] on textarea at bounding box center [588, 253] width 135 height 18
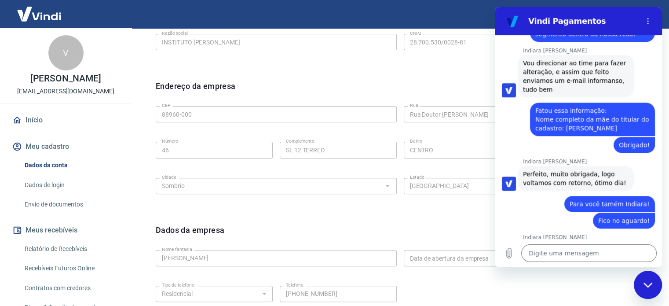
scroll to position [760, 0]
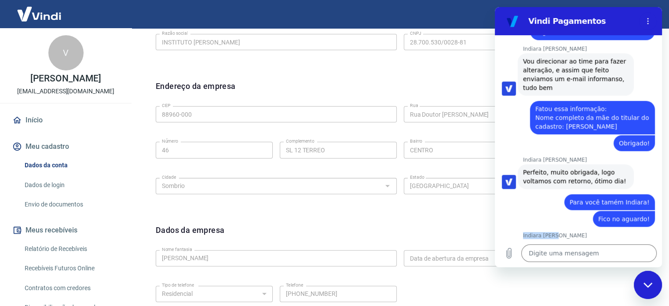
drag, startPoint x: 523, startPoint y: 209, endPoint x: 554, endPoint y: 209, distance: 30.8
click at [554, 232] on p "Indiara Carla" at bounding box center [592, 235] width 139 height 7
copy p "Indiara Carla"
click at [649, 277] on div "Fechar janela de mensagens" at bounding box center [648, 284] width 26 height 26
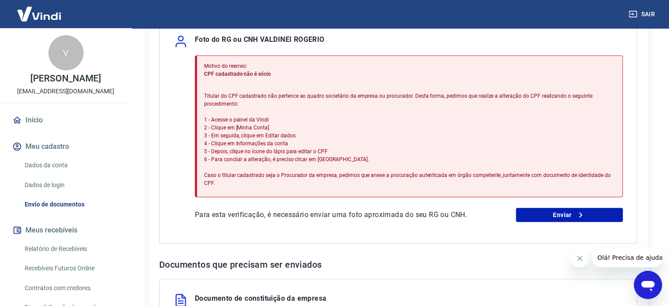
scroll to position [208, 0]
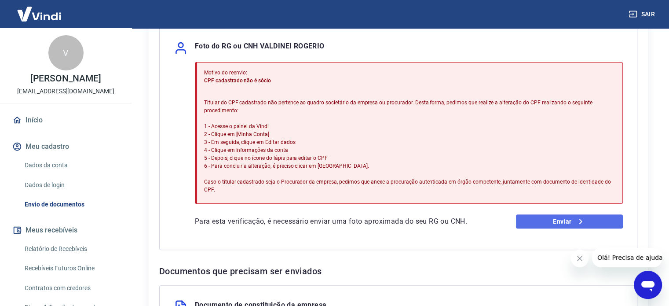
click at [546, 214] on link "Enviar" at bounding box center [569, 221] width 107 height 14
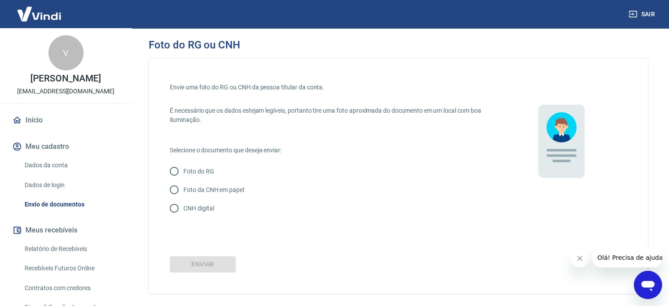
click at [173, 207] on input "CNH digital" at bounding box center [174, 208] width 18 height 18
radio input "true"
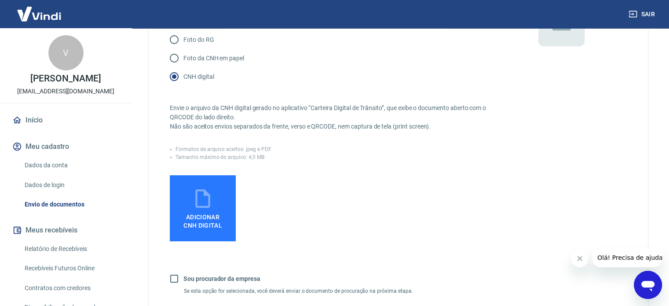
scroll to position [132, 0]
click at [223, 203] on label "Adicionar CNH Digital" at bounding box center [203, 208] width 66 height 66
click at [0, 0] on input "Adicionar CNH Digital" at bounding box center [0, 0] width 0 height 0
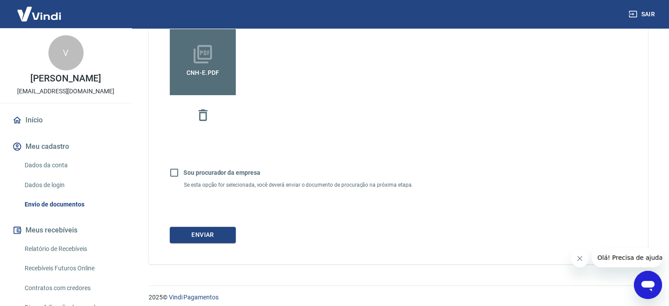
scroll to position [283, 0]
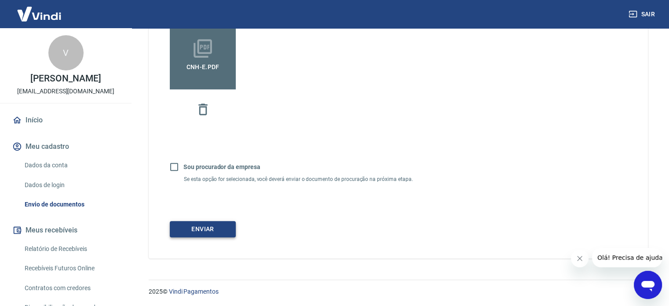
click at [201, 227] on button "Enviar" at bounding box center [203, 229] width 66 height 16
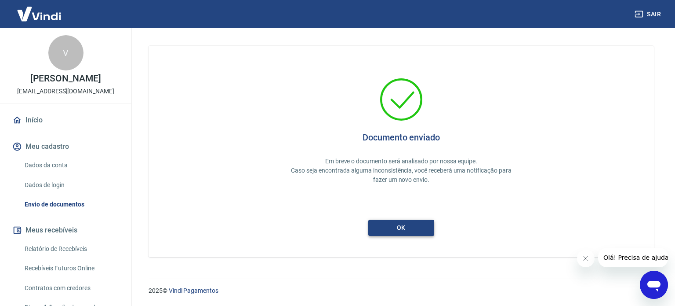
click at [401, 226] on button "ok" at bounding box center [402, 227] width 66 height 16
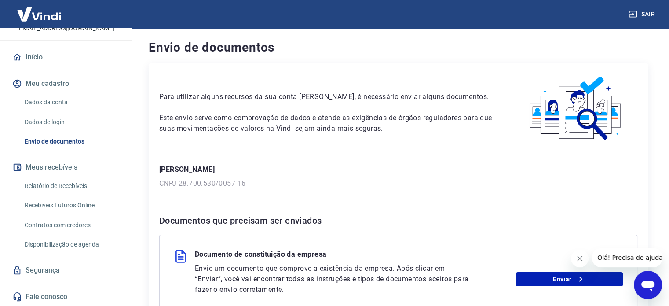
scroll to position [88, 0]
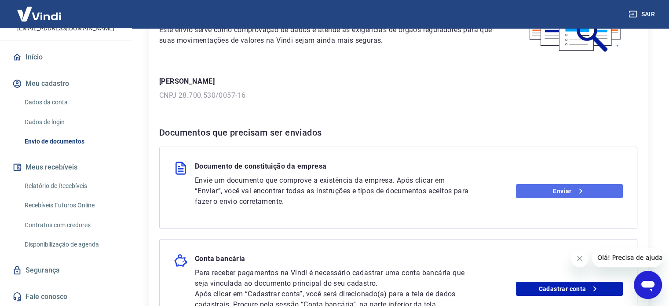
click at [545, 188] on link "Enviar" at bounding box center [569, 191] width 107 height 14
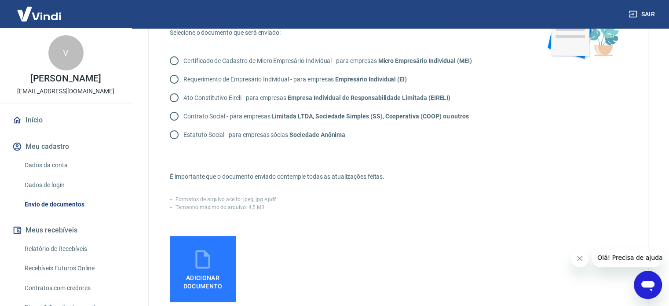
scroll to position [82, 0]
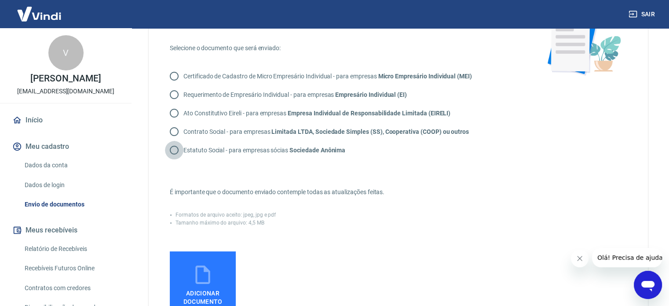
click at [177, 149] on input "Estatuto Social - para empresas sócias Sociedade Anônima" at bounding box center [174, 150] width 18 height 18
radio input "true"
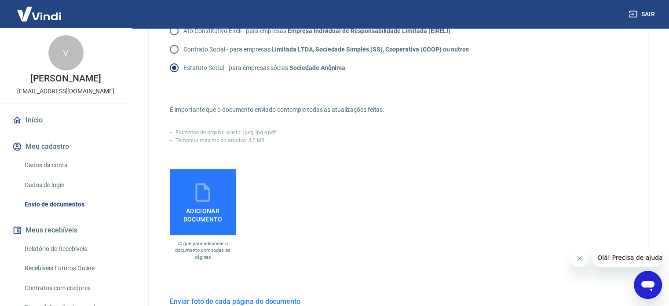
scroll to position [170, 0]
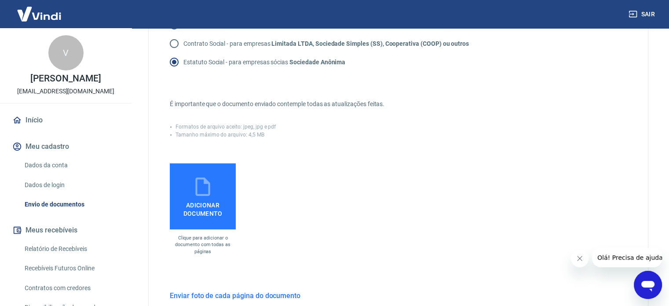
click at [208, 193] on icon at bounding box center [202, 186] width 15 height 18
click at [0, 0] on input "Adicionar documento" at bounding box center [0, 0] width 0 height 0
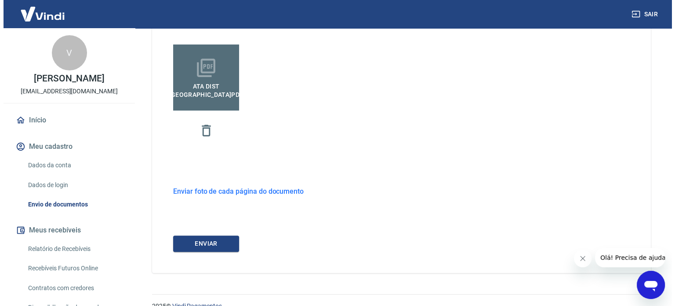
scroll to position [304, 0]
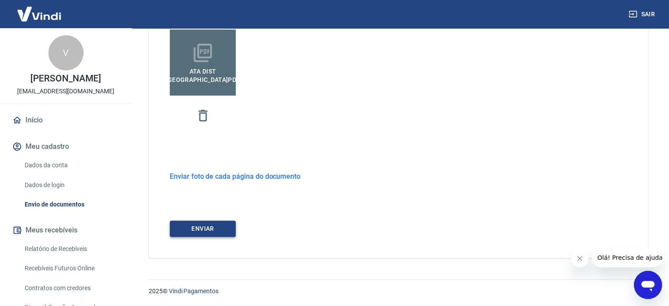
click at [211, 222] on button "ENVIAR" at bounding box center [203, 228] width 66 height 16
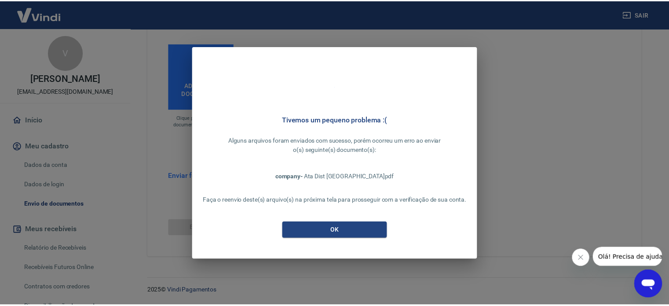
scroll to position [289, 0]
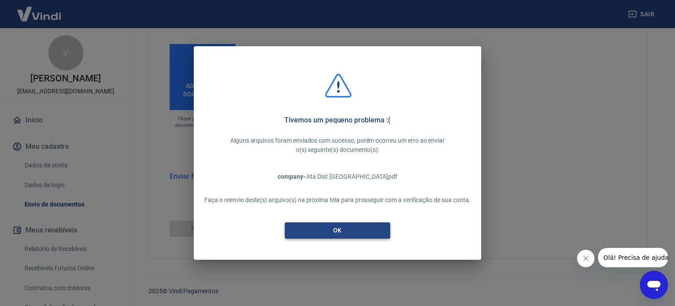
click at [365, 229] on button "OK" at bounding box center [338, 230] width 106 height 16
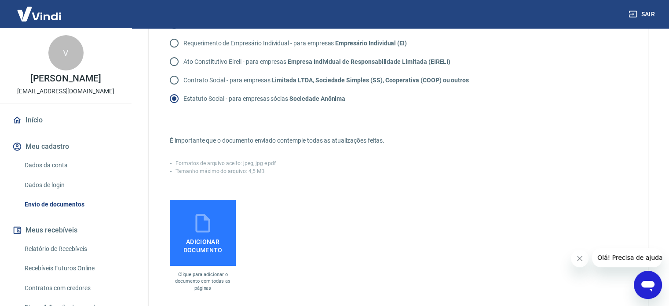
scroll to position [113, 0]
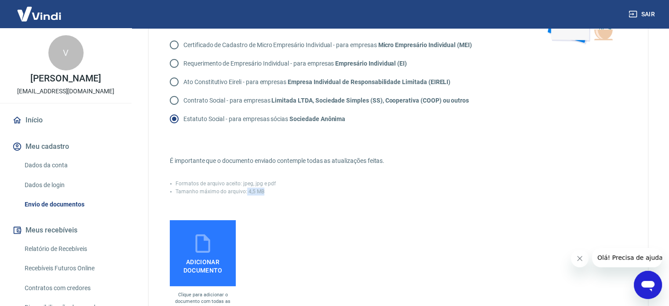
drag, startPoint x: 245, startPoint y: 191, endPoint x: 265, endPoint y: 193, distance: 20.7
click at [260, 192] on p "Tamanho máximo do arquivo: 4,5 MB" at bounding box center [219, 191] width 89 height 8
copy p "4,5 MB"
click at [251, 192] on p "Tamanho máximo do arquivo: 4,5 MB" at bounding box center [219, 191] width 89 height 8
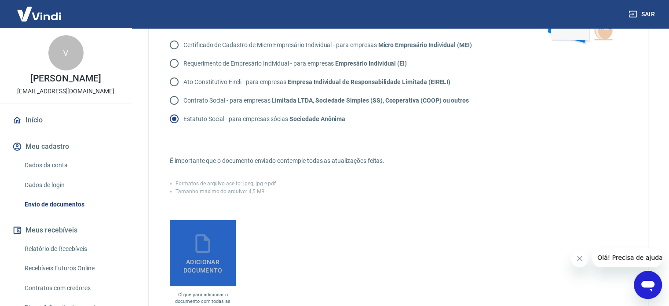
click at [204, 251] on icon at bounding box center [202, 243] width 15 height 18
click at [0, 0] on input "Adicionar documento" at bounding box center [0, 0] width 0 height 0
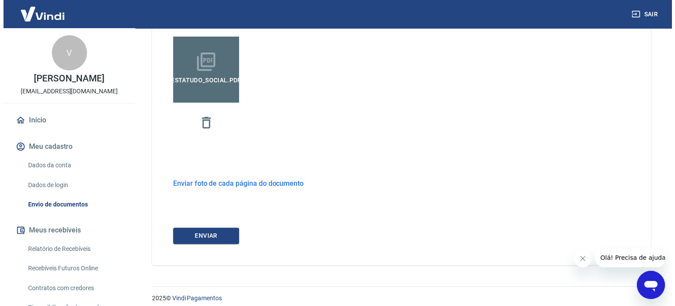
scroll to position [304, 0]
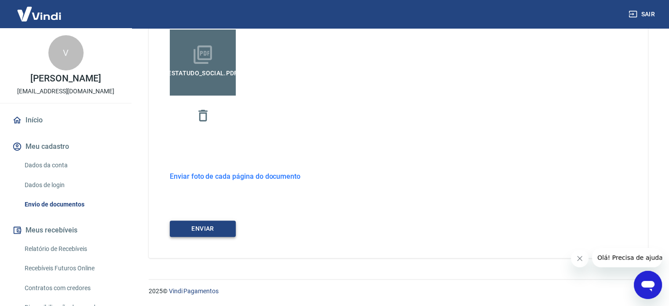
click at [201, 227] on button "ENVIAR" at bounding box center [203, 228] width 66 height 16
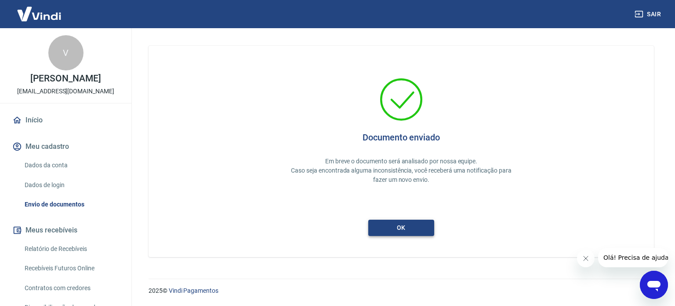
click at [410, 227] on button "ok" at bounding box center [402, 227] width 66 height 16
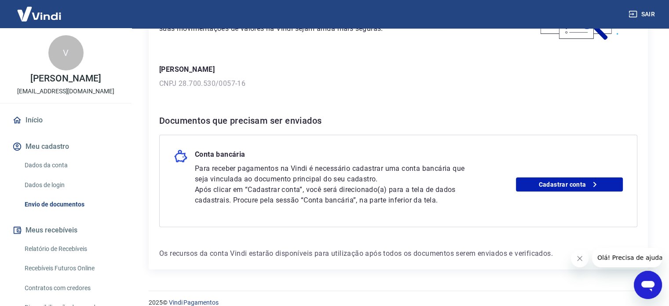
scroll to position [111, 0]
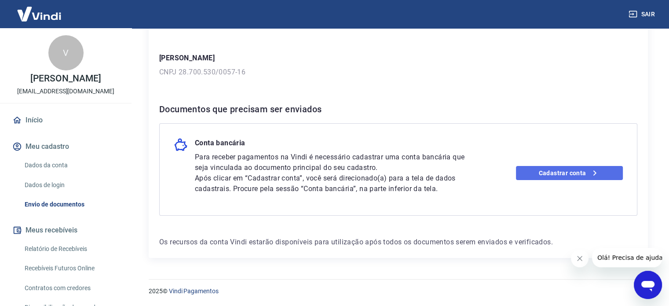
click at [596, 169] on icon at bounding box center [594, 173] width 11 height 11
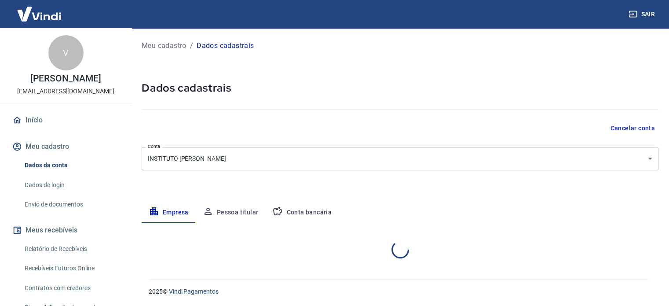
select select "SC"
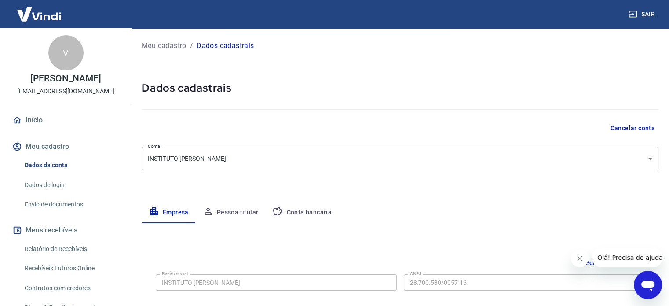
click at [315, 211] on button "Conta bancária" at bounding box center [301, 212] width 73 height 21
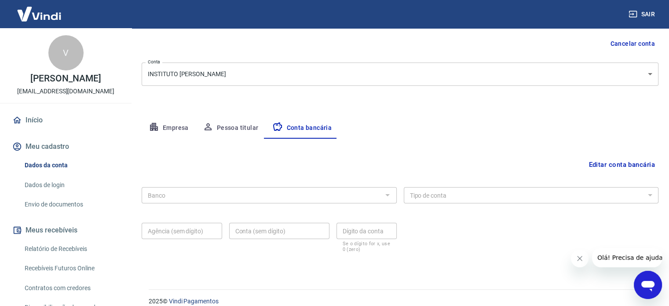
scroll to position [95, 0]
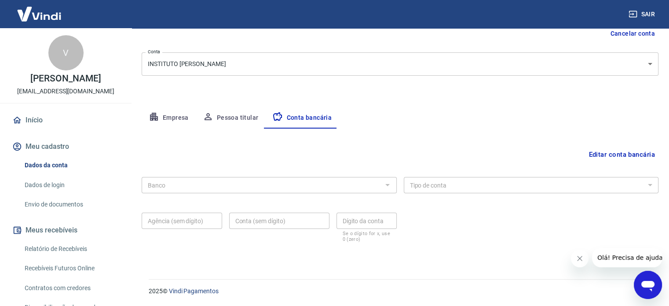
click at [605, 156] on button "Editar conta bancária" at bounding box center [621, 154] width 73 height 17
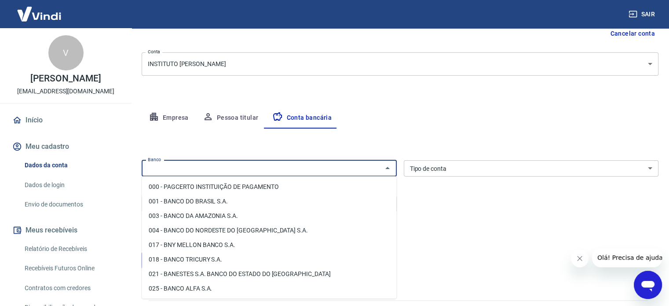
click at [274, 167] on input "Banco" at bounding box center [261, 168] width 235 height 11
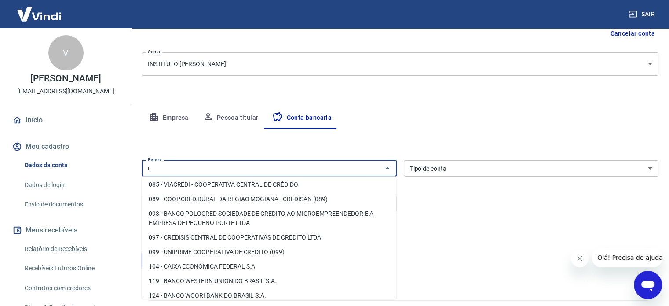
scroll to position [0, 0]
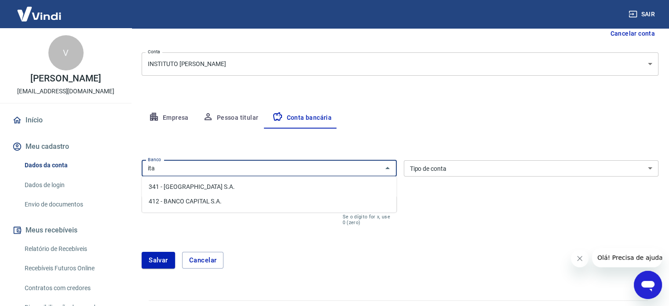
click at [197, 185] on li "341 - [GEOGRAPHIC_DATA] S.A." at bounding box center [269, 186] width 255 height 15
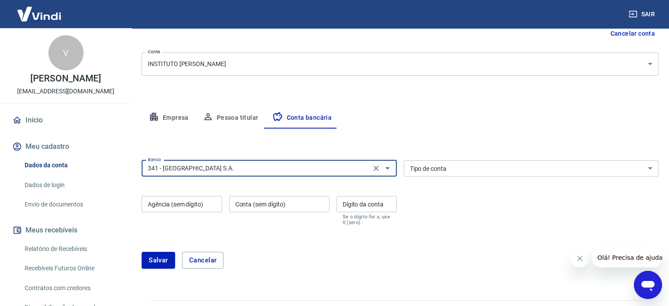
type input "341 - [GEOGRAPHIC_DATA] S.A."
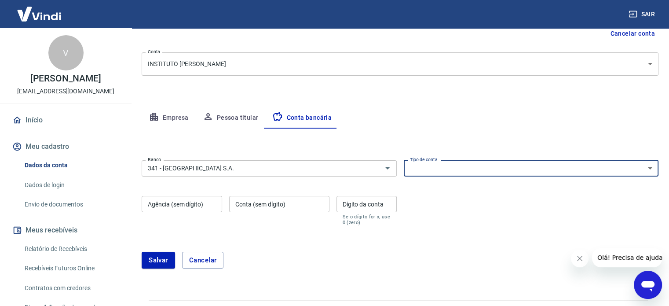
click at [462, 166] on select "Conta Corrente Conta Poupança" at bounding box center [531, 168] width 255 height 16
select select "1"
click at [404, 160] on select "Conta Corrente Conta Poupança" at bounding box center [531, 168] width 255 height 16
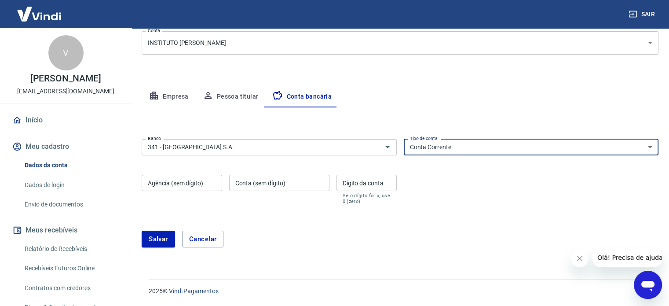
click at [157, 182] on input "Agência (sem dígito)" at bounding box center [182, 183] width 80 height 16
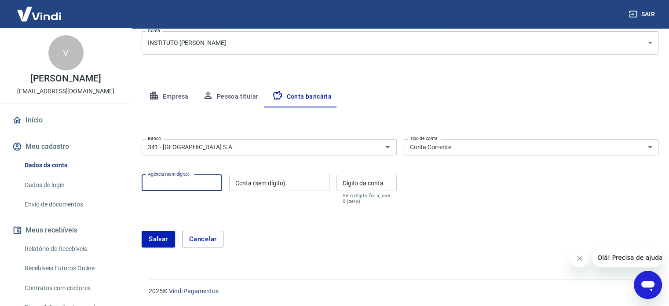
click at [255, 201] on div "Conta (sem dígito) Conta (sem dígito)" at bounding box center [279, 189] width 100 height 29
click at [146, 183] on input "Agência (sem dígito)" at bounding box center [182, 183] width 80 height 16
type input "6442"
click at [249, 182] on input "Conta (sem dígito)" at bounding box center [279, 183] width 100 height 16
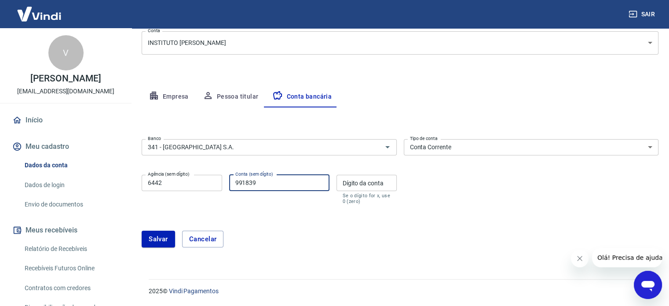
click at [358, 185] on input "Dígito da conta" at bounding box center [366, 183] width 60 height 16
click at [315, 182] on input "991839" at bounding box center [279, 183] width 100 height 16
type input "99183"
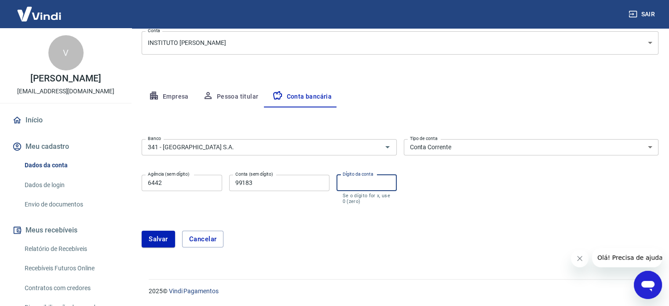
click at [369, 176] on div "Dígito da conta Dígito da conta Se o dígito for x, use 0 (zero)" at bounding box center [366, 189] width 60 height 29
type input "9"
click at [455, 222] on div "[PERSON_NAME]" at bounding box center [400, 239] width 517 height 38
click at [149, 238] on button "Salvar" at bounding box center [158, 238] width 33 height 17
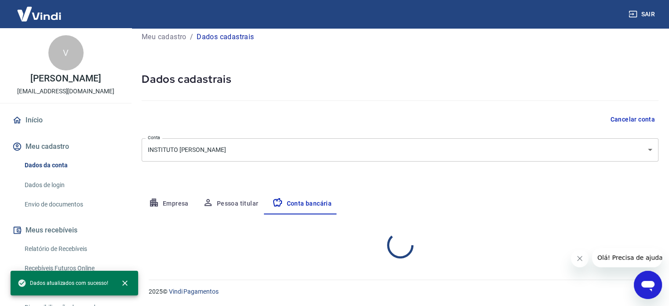
select select "1"
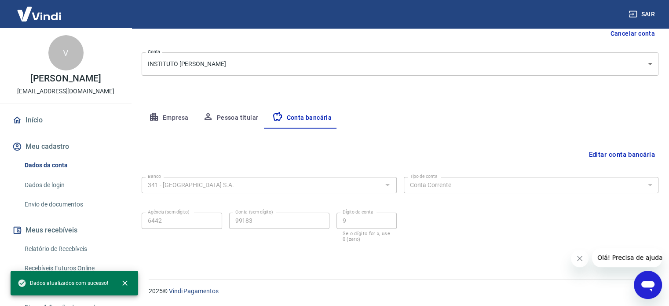
scroll to position [0, 0]
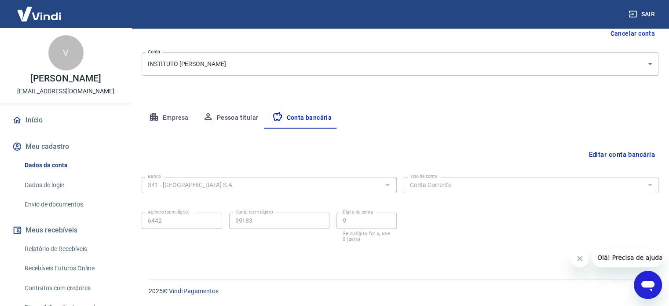
click at [234, 116] on button "Pessoa titular" at bounding box center [231, 117] width 70 height 21
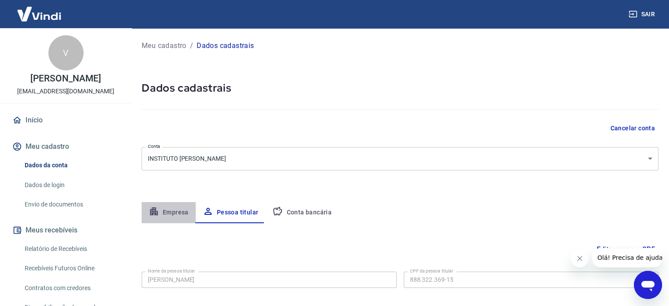
click at [163, 214] on button "Empresa" at bounding box center [169, 212] width 54 height 21
select select "SC"
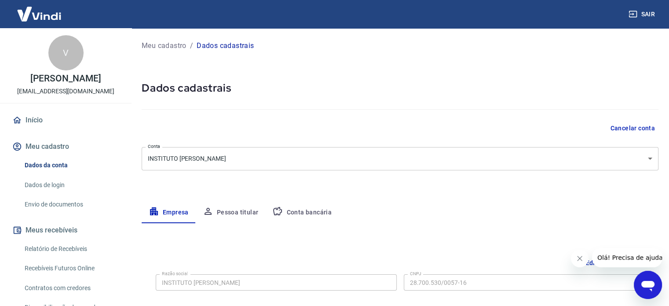
click at [33, 122] on link "Início" at bounding box center [66, 119] width 110 height 19
